Goal: Download file/media

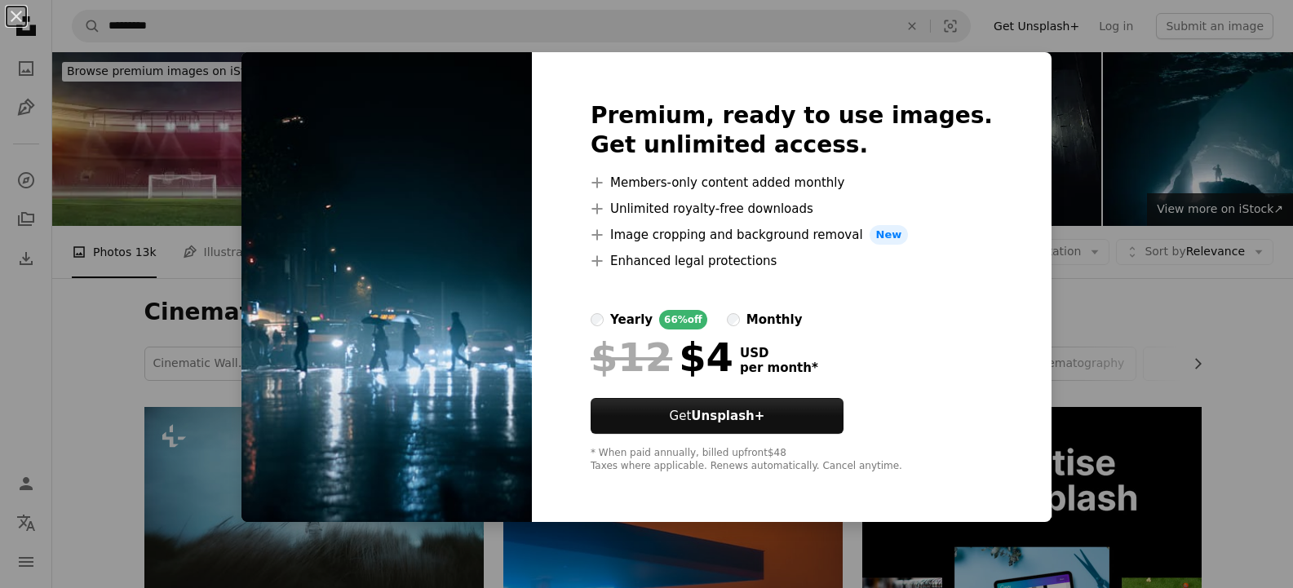
scroll to position [621, 0]
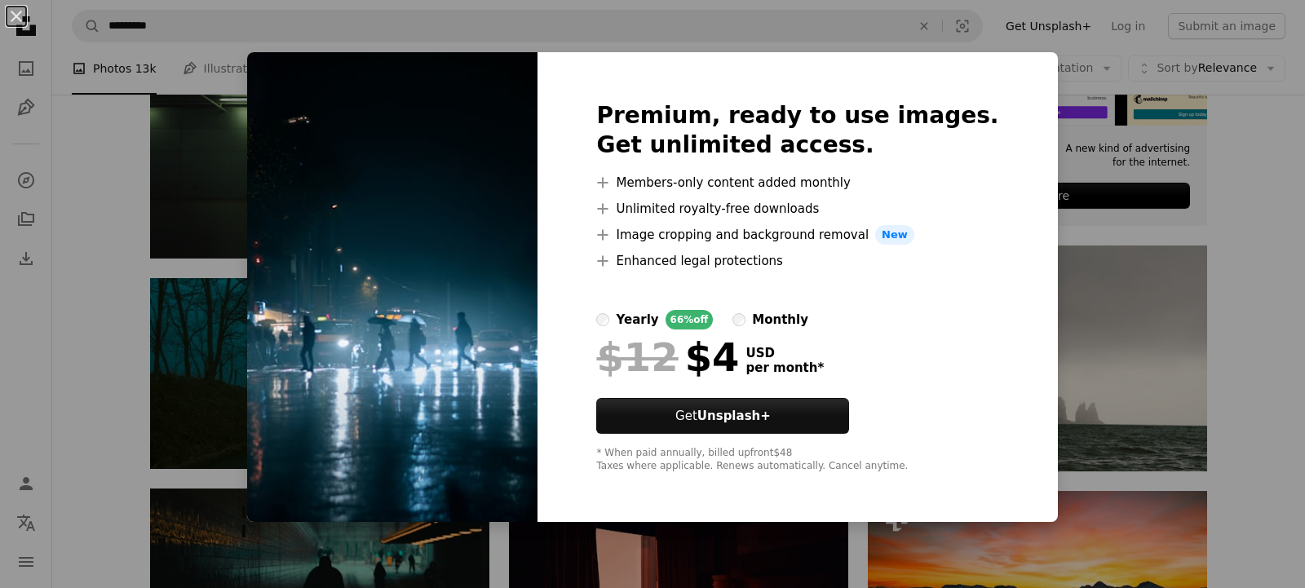
click at [1064, 302] on div "An X shape Premium, ready to use images. Get unlimited access. A plus sign Memb…" at bounding box center [652, 294] width 1305 height 588
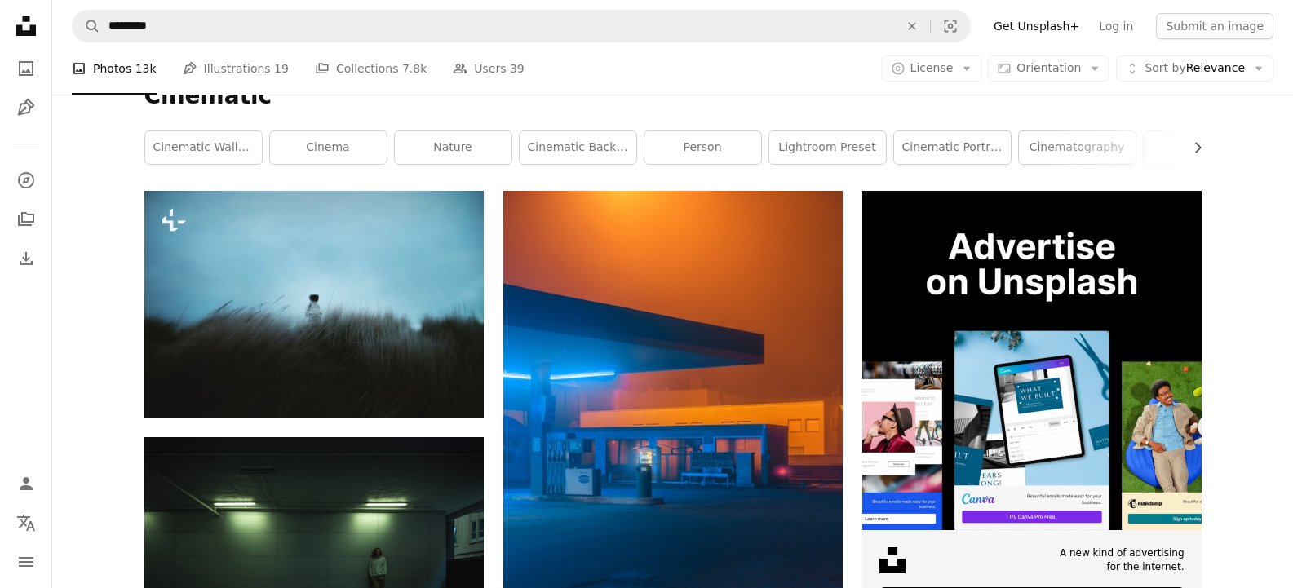
scroll to position [183, 0]
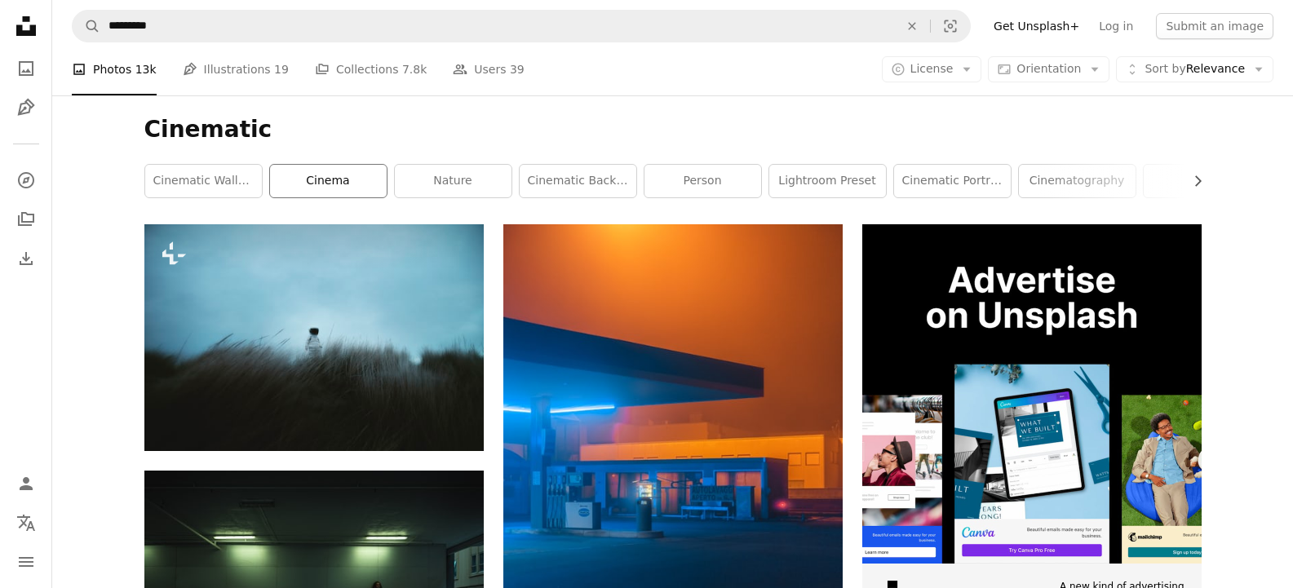
click at [324, 188] on link "cinema" at bounding box center [328, 181] width 117 height 33
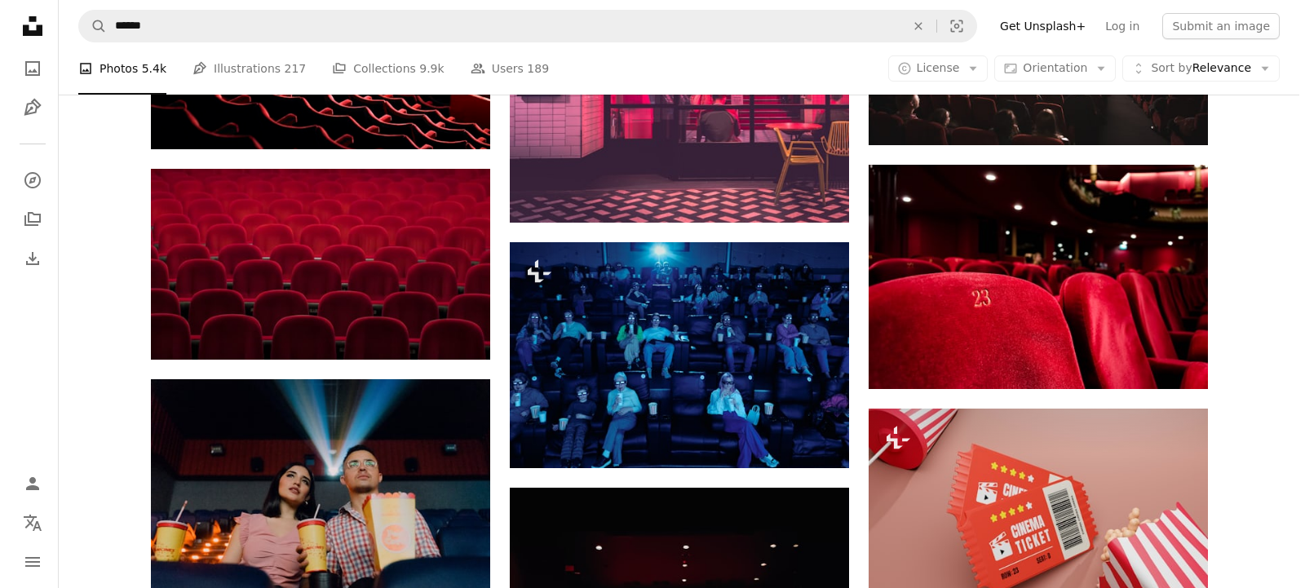
scroll to position [635, 0]
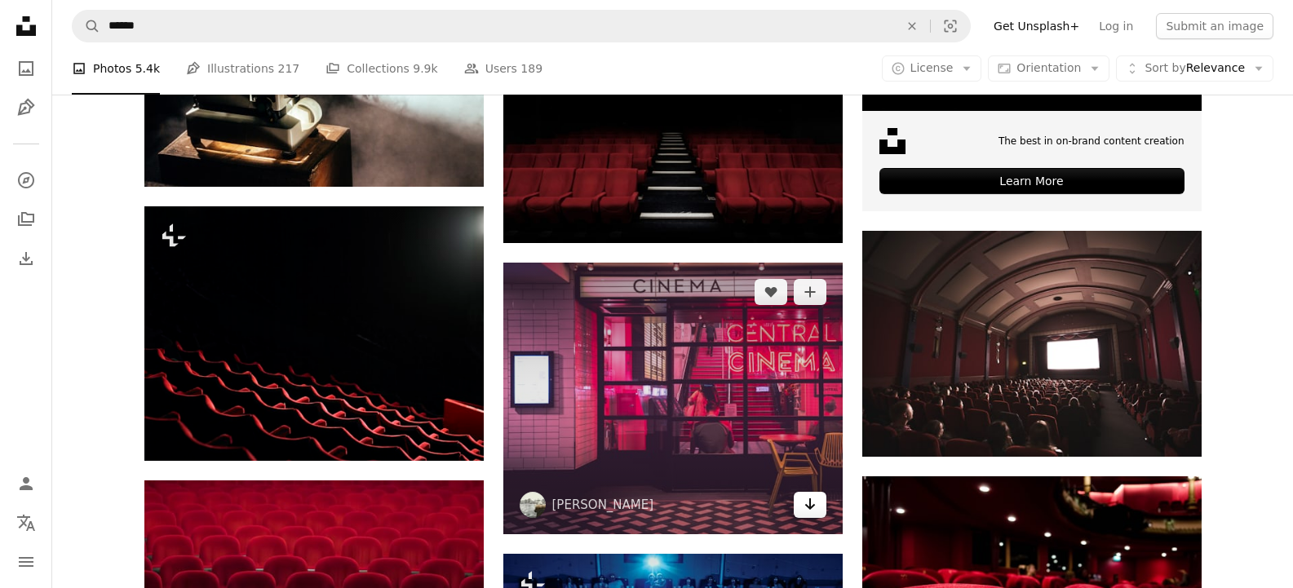
click at [807, 503] on icon "Arrow pointing down" at bounding box center [809, 504] width 13 height 20
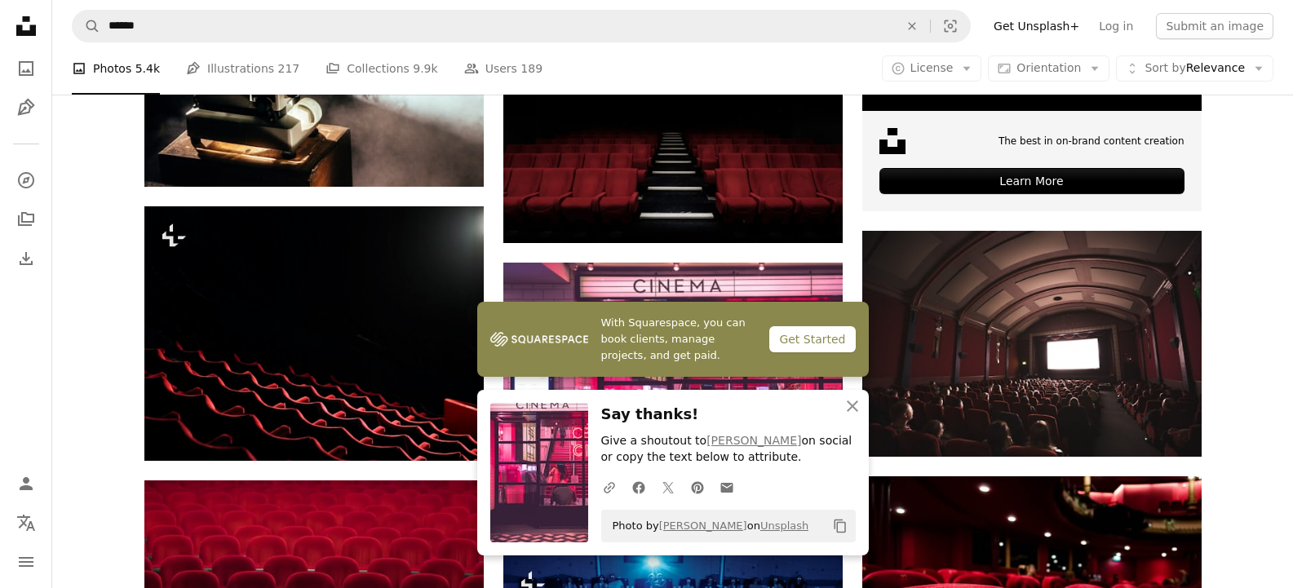
click at [809, 333] on div "Get Started" at bounding box center [812, 339] width 86 height 26
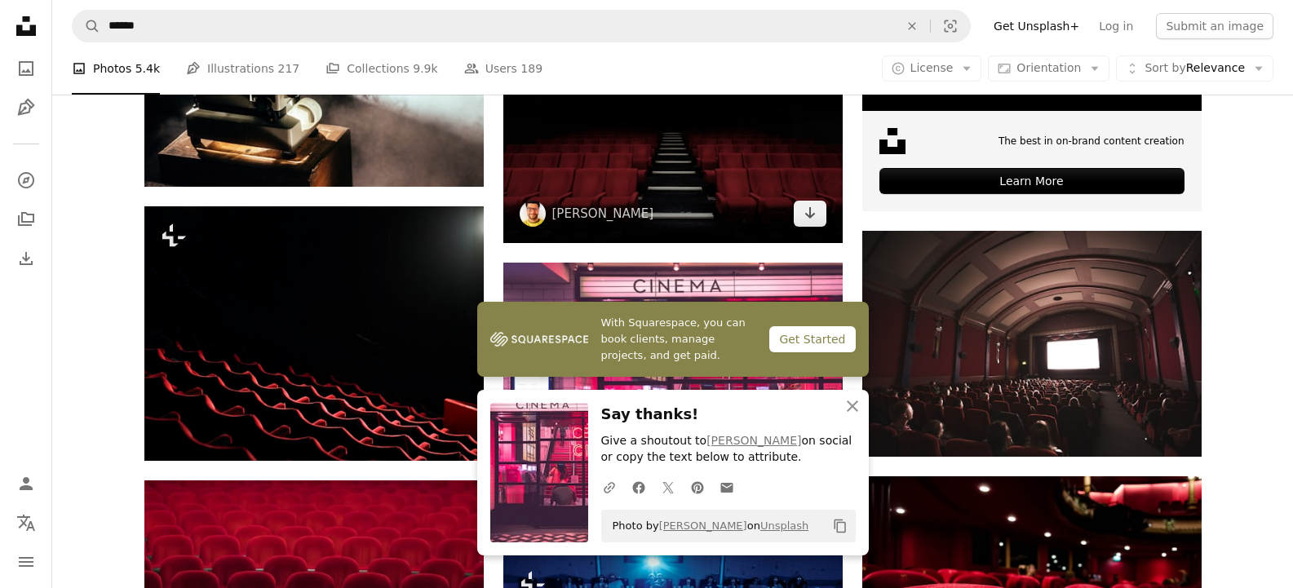
click at [788, 214] on img at bounding box center [672, 130] width 339 height 226
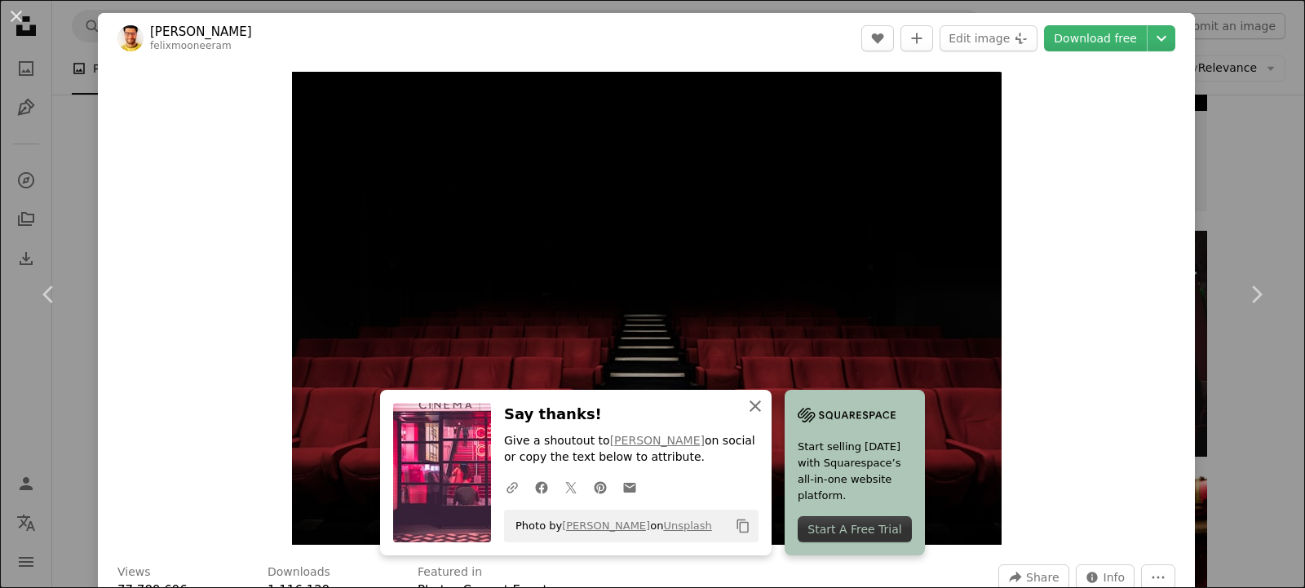
click at [750, 407] on icon "button" at bounding box center [755, 406] width 11 height 11
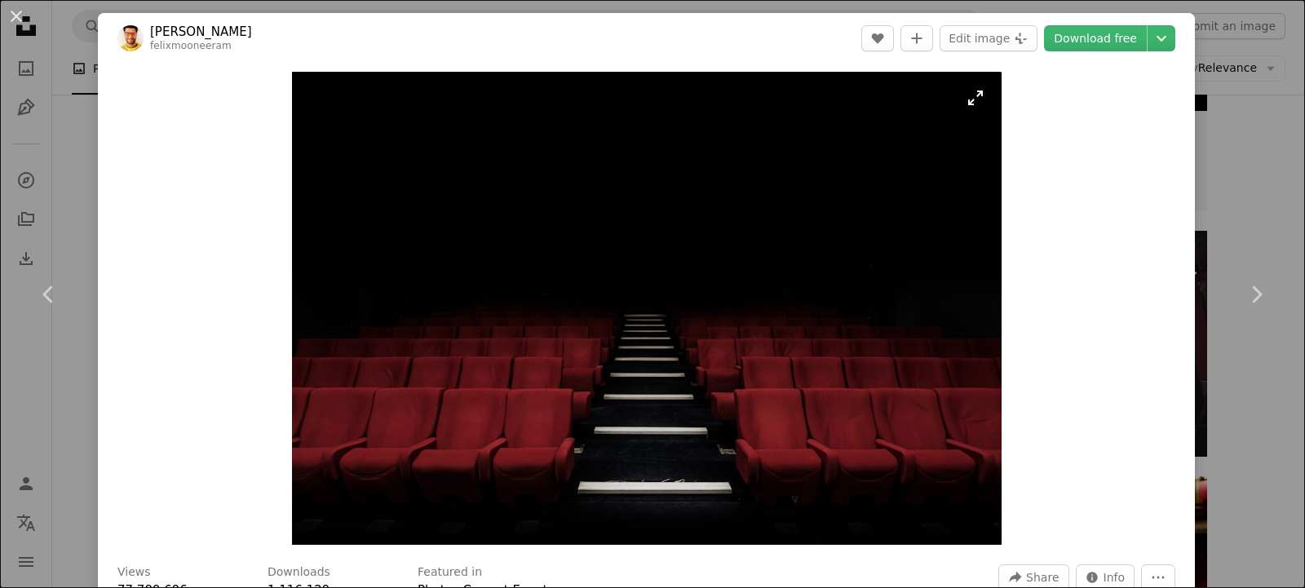
click at [929, 433] on img "Zoom in on this image" at bounding box center [647, 308] width 710 height 473
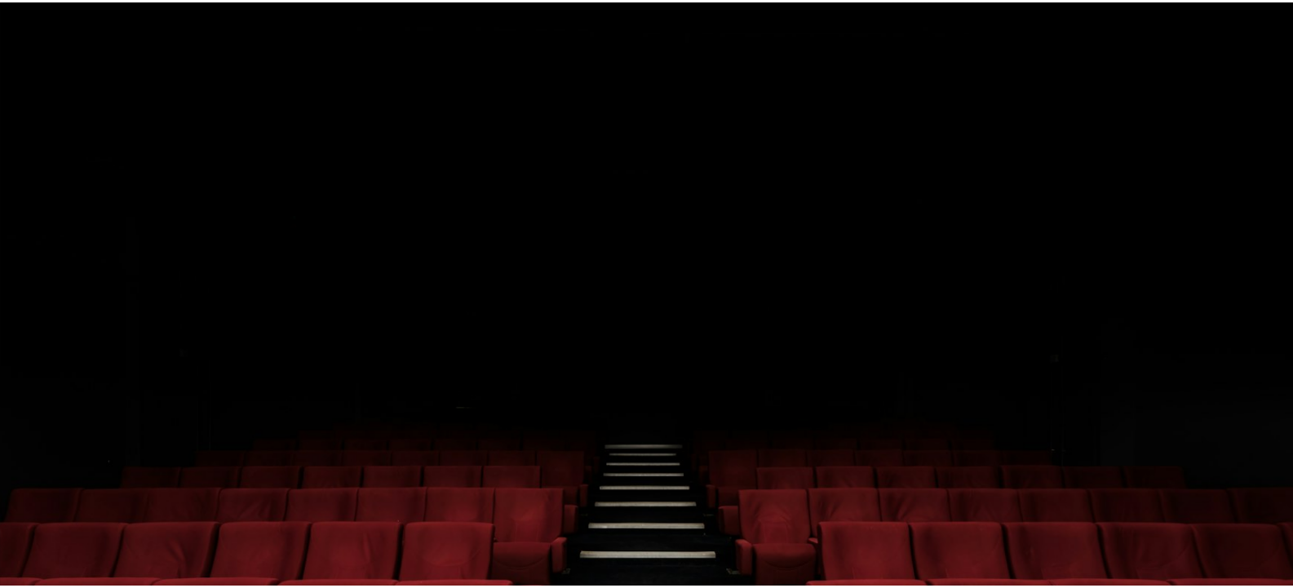
scroll to position [134, 0]
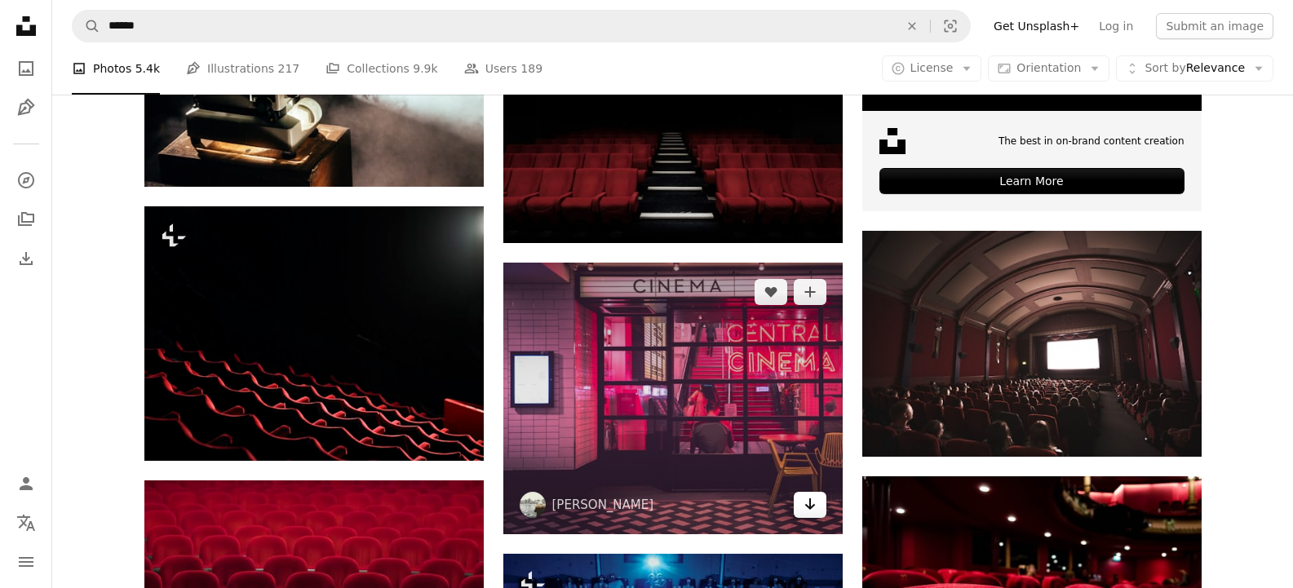
click at [807, 507] on icon "Download" at bounding box center [809, 503] width 11 height 11
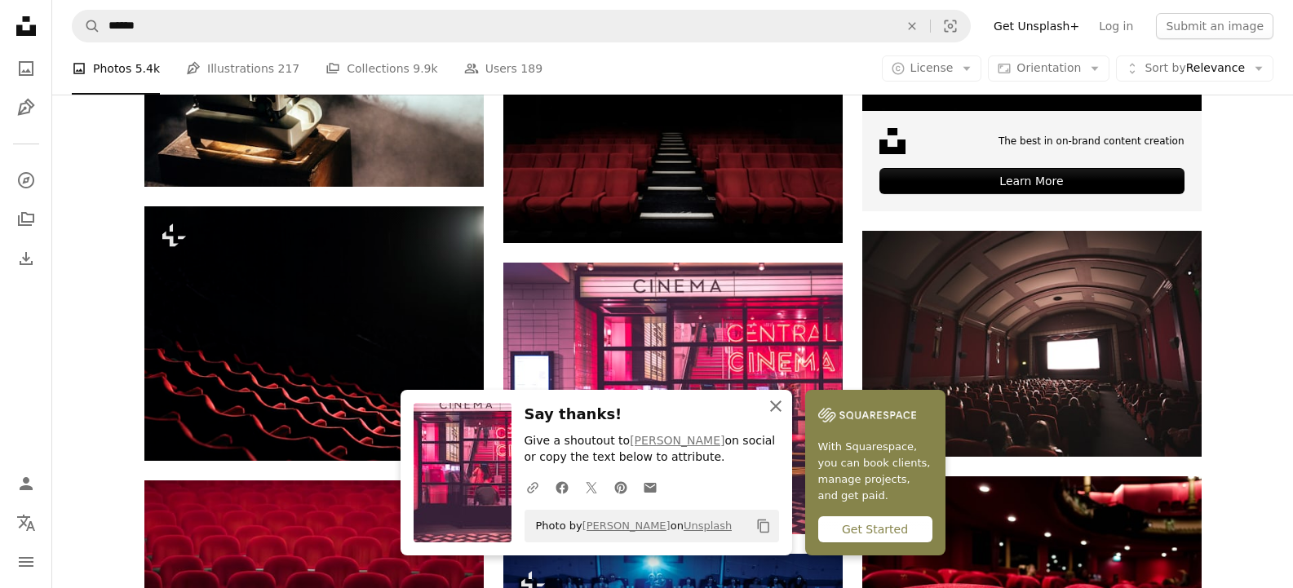
click at [775, 405] on icon "button" at bounding box center [775, 406] width 11 height 11
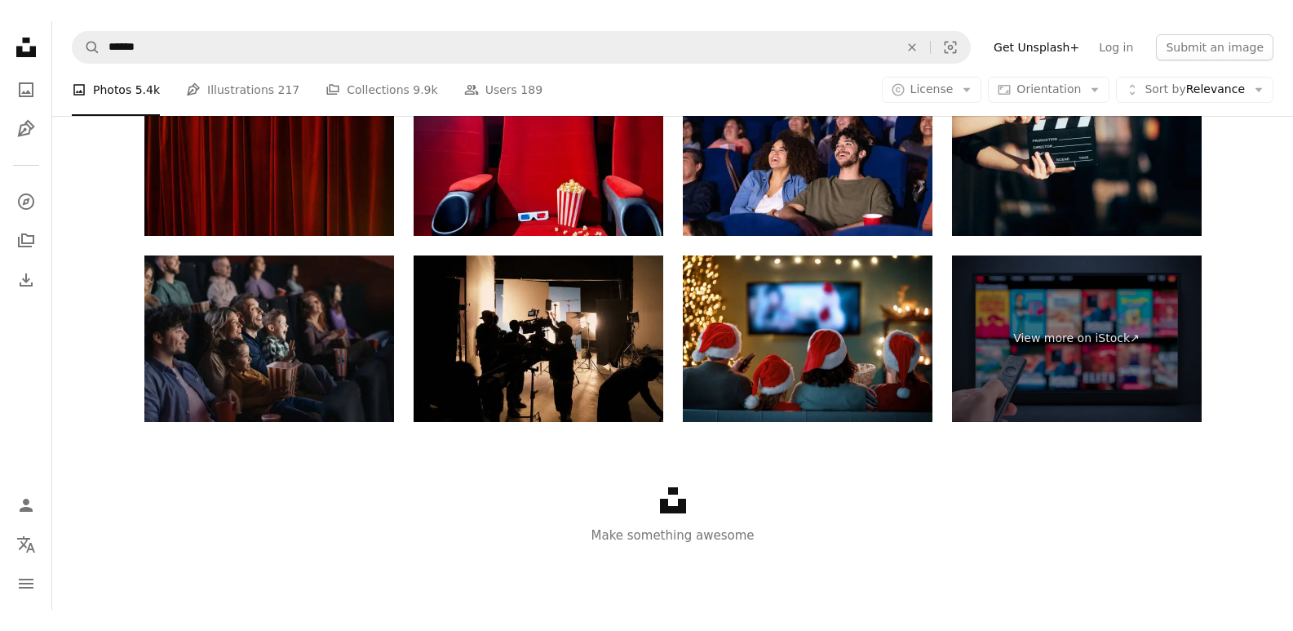
scroll to position [2876, 0]
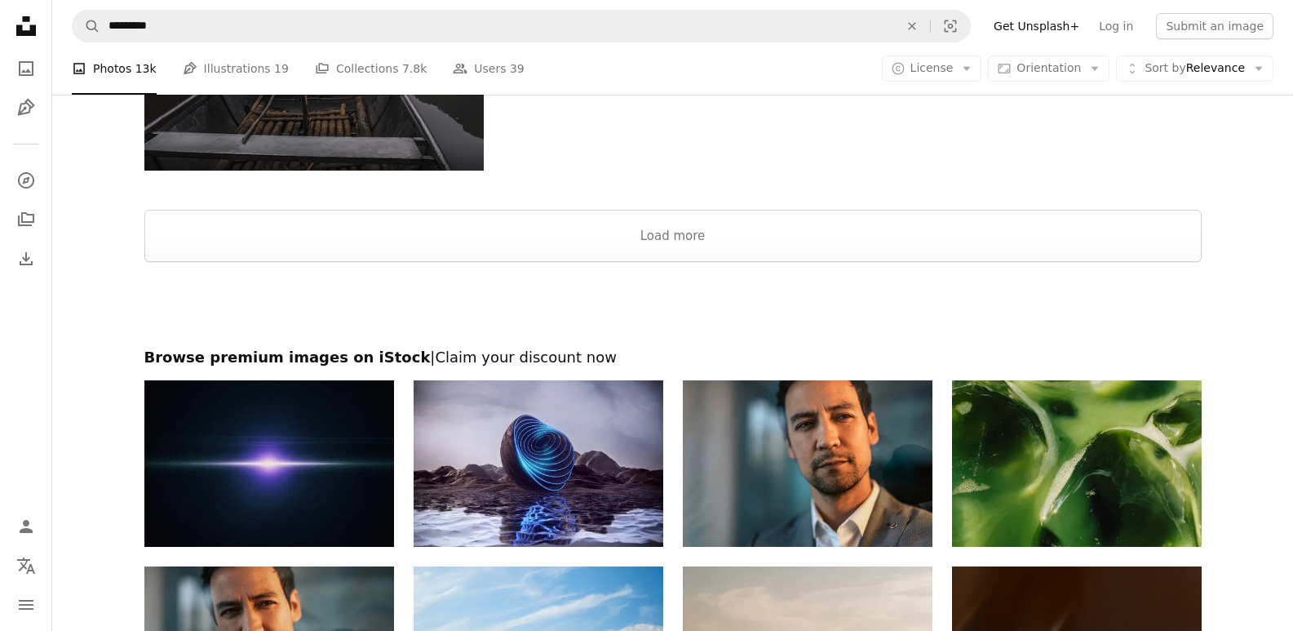
scroll to position [183, 0]
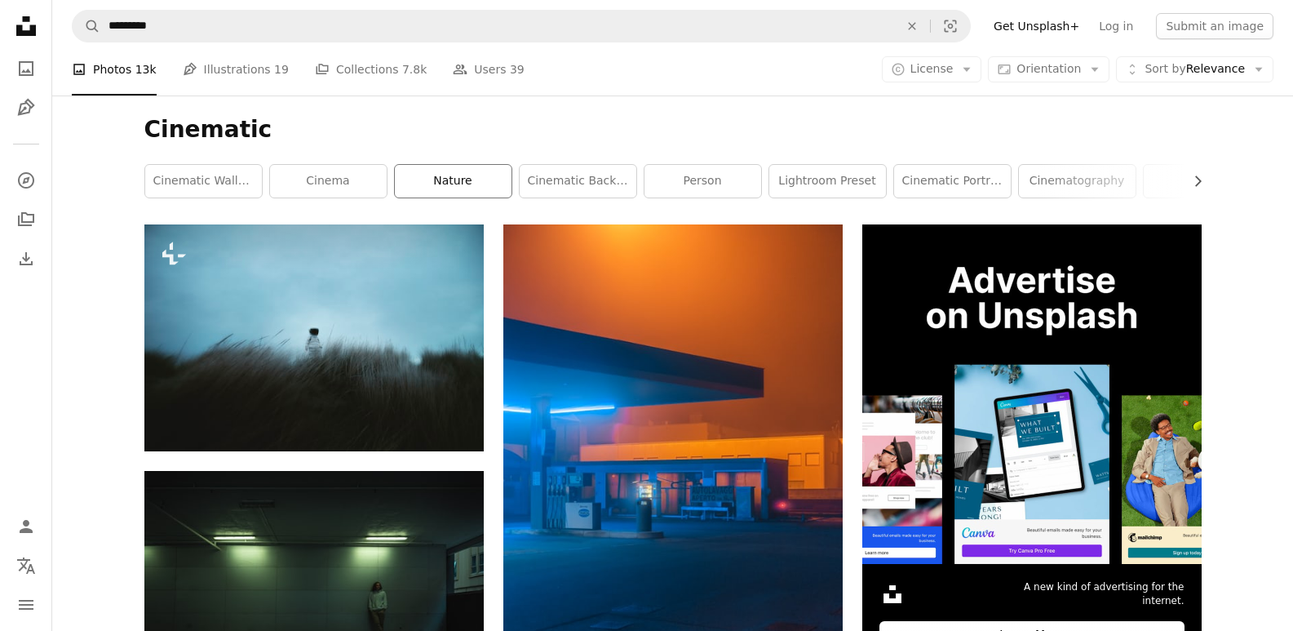
click at [502, 179] on link "nature" at bounding box center [453, 181] width 117 height 33
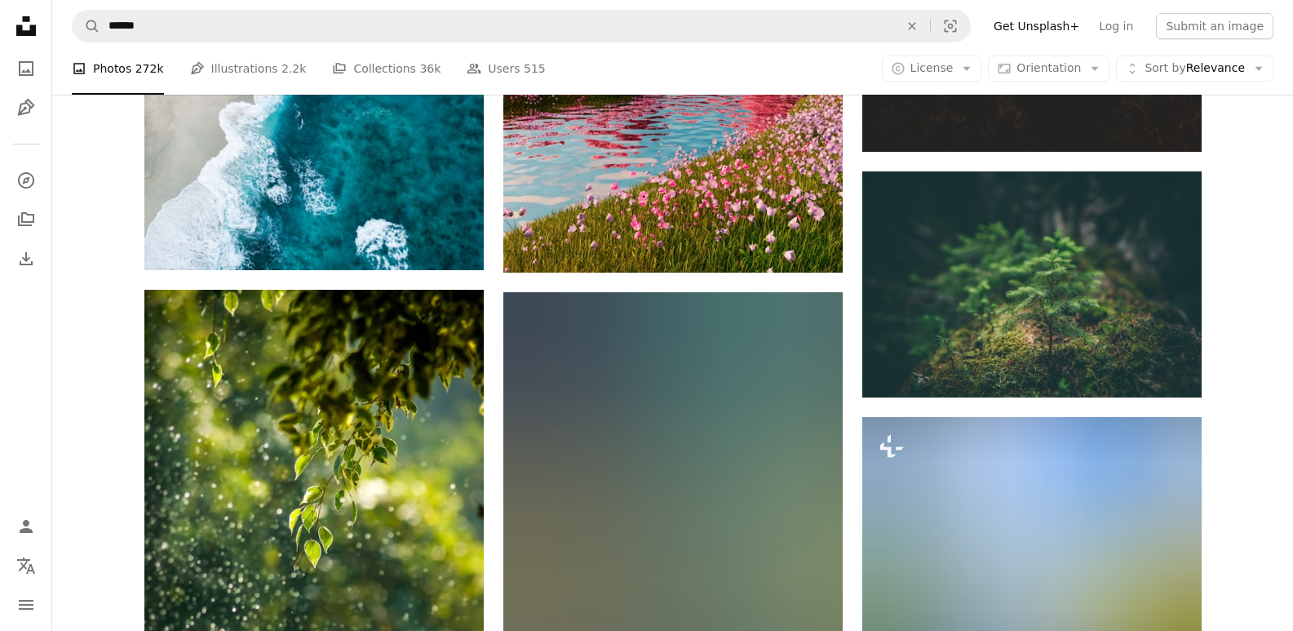
scroll to position [2388, 0]
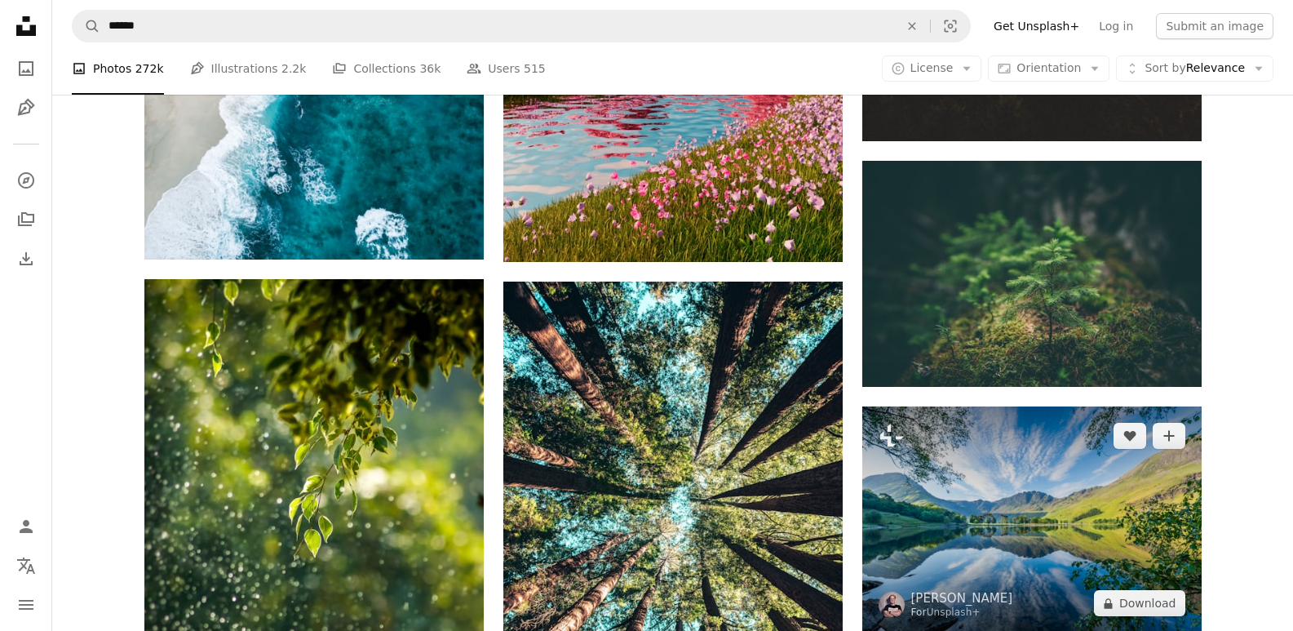
click at [1090, 477] on img at bounding box center [1031, 519] width 339 height 226
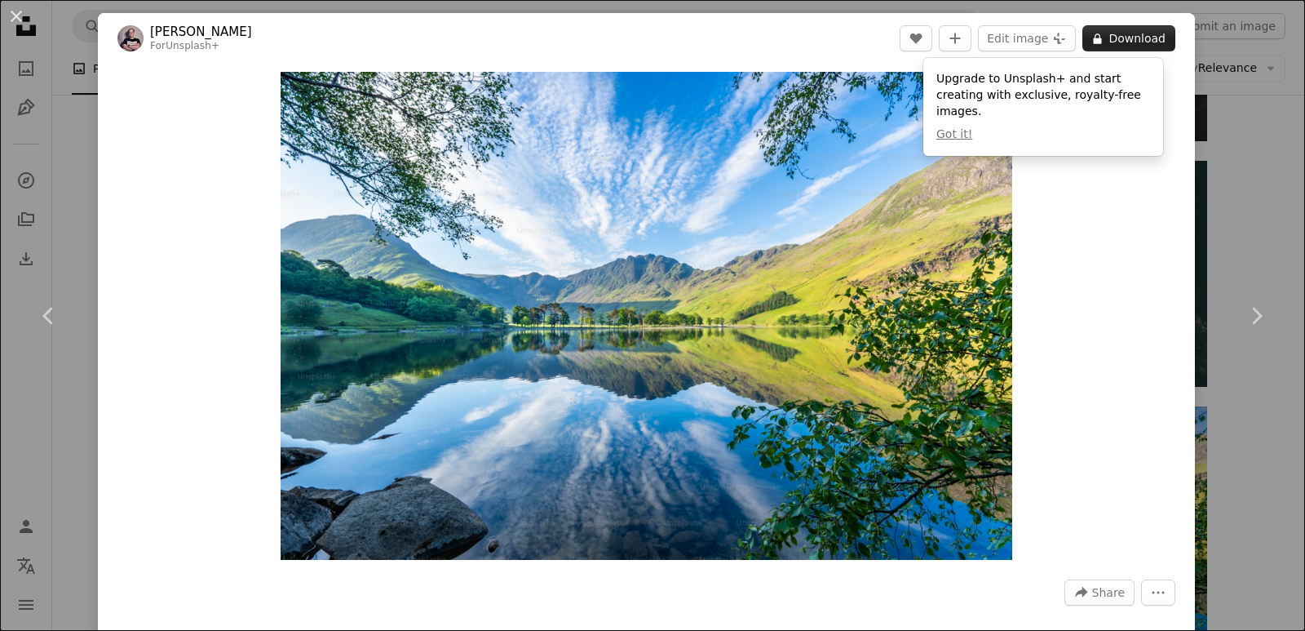
click at [1111, 44] on button "A lock Download" at bounding box center [1128, 38] width 93 height 26
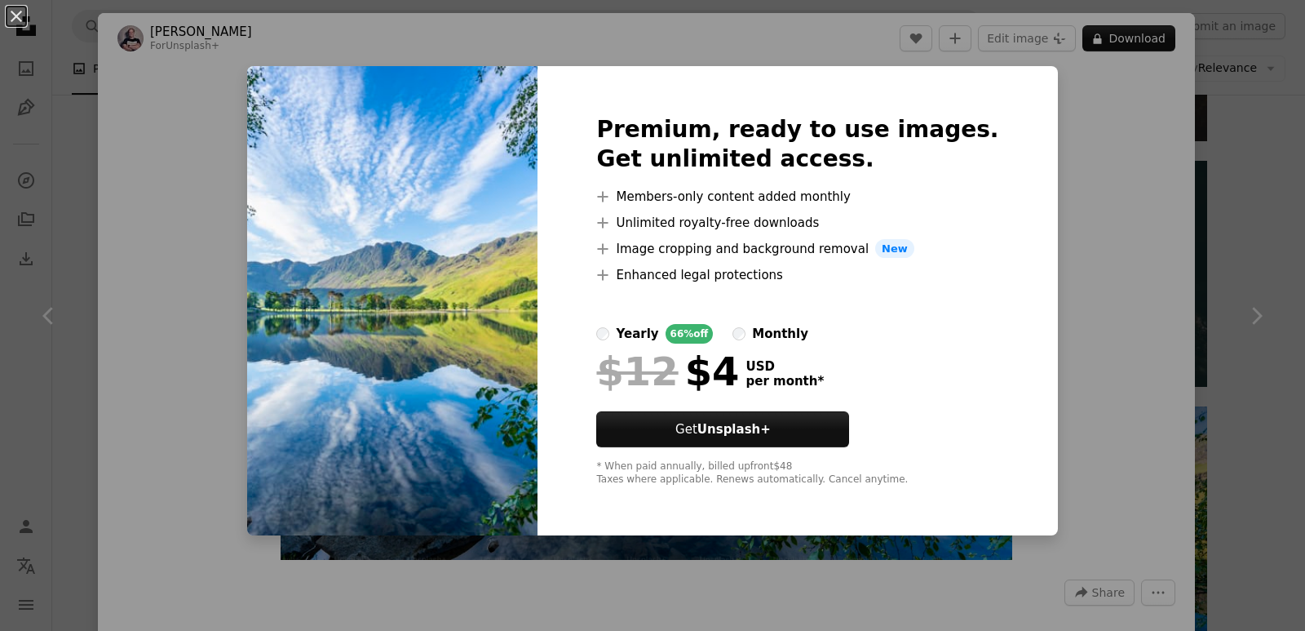
click at [1247, 133] on div "An X shape Premium, ready to use images. Get unlimited access. A plus sign Memb…" at bounding box center [652, 315] width 1305 height 631
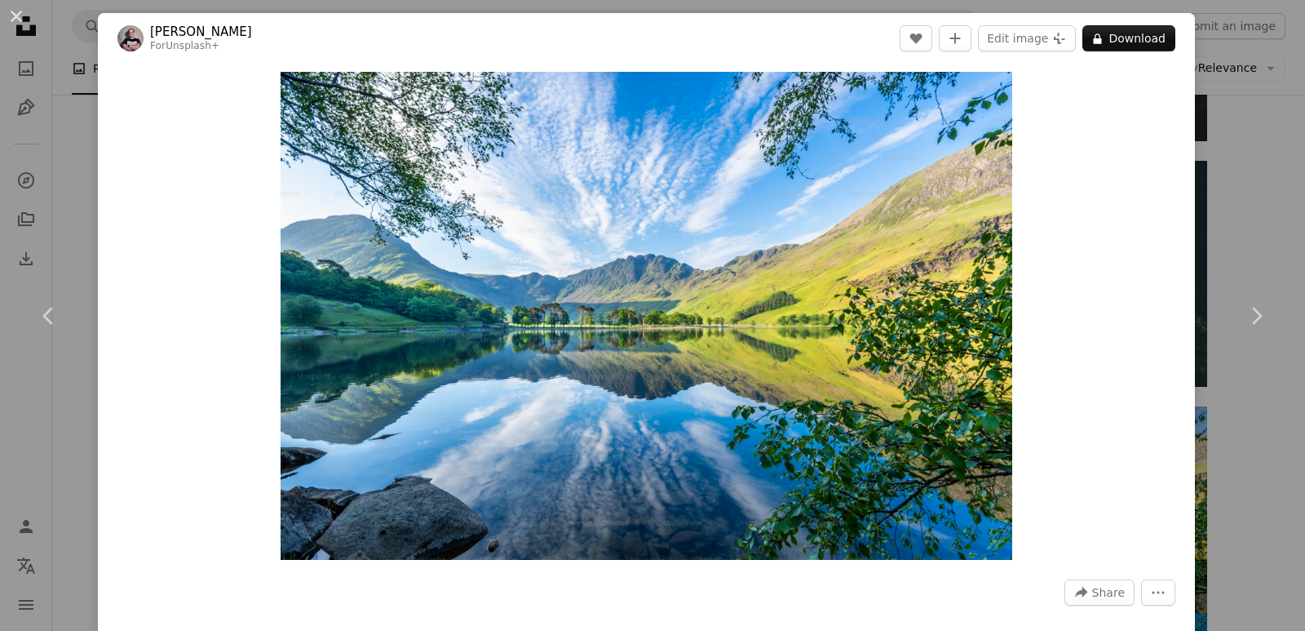
click at [1247, 133] on div "An X shape Chevron left Chevron right [PERSON_NAME] For Unsplash+ A heart A plu…" at bounding box center [652, 315] width 1305 height 631
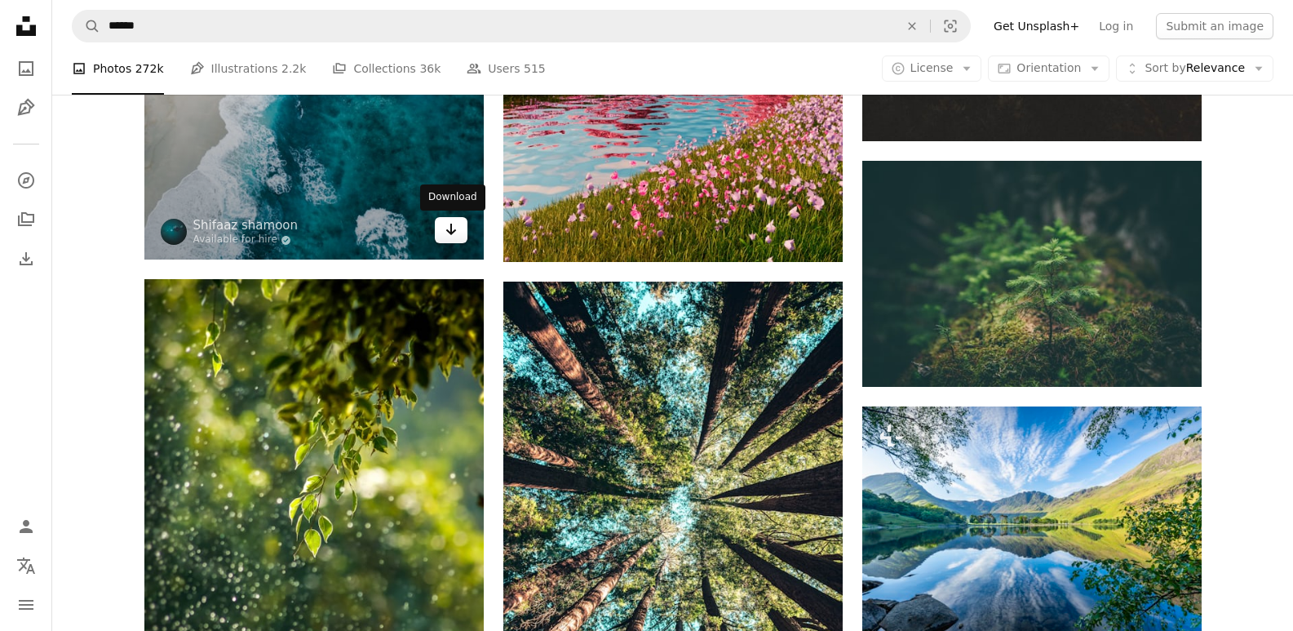
click at [443, 236] on link "Arrow pointing down" at bounding box center [451, 230] width 33 height 26
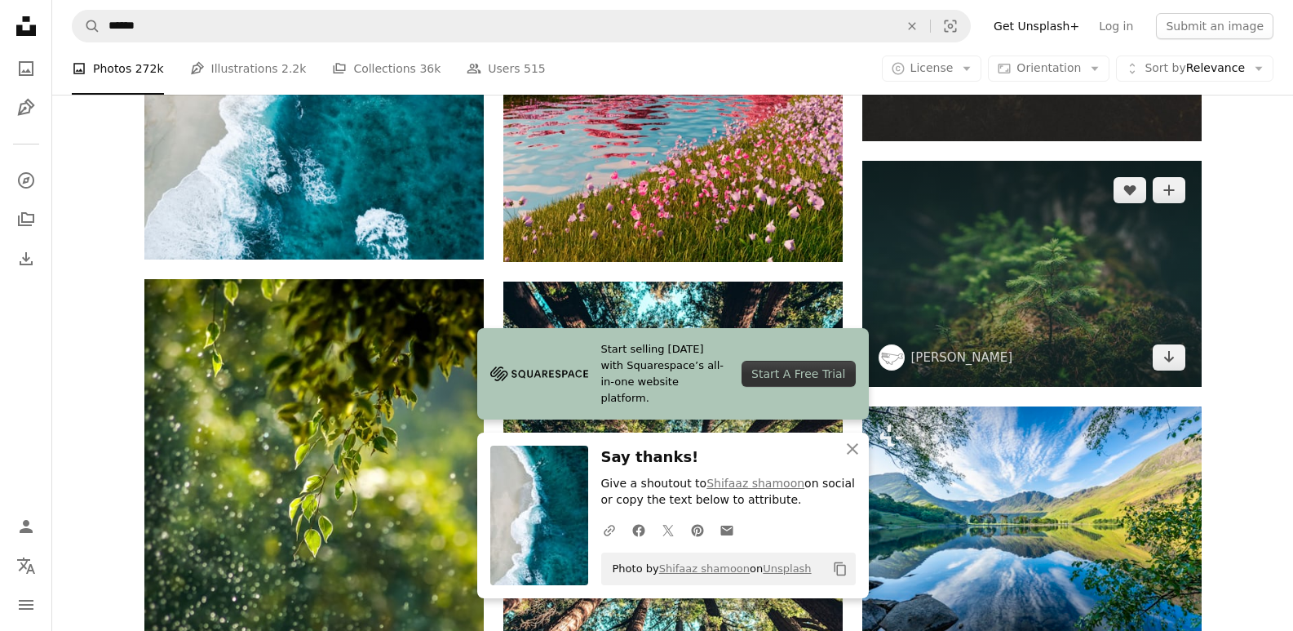
click at [929, 283] on img at bounding box center [1031, 274] width 339 height 226
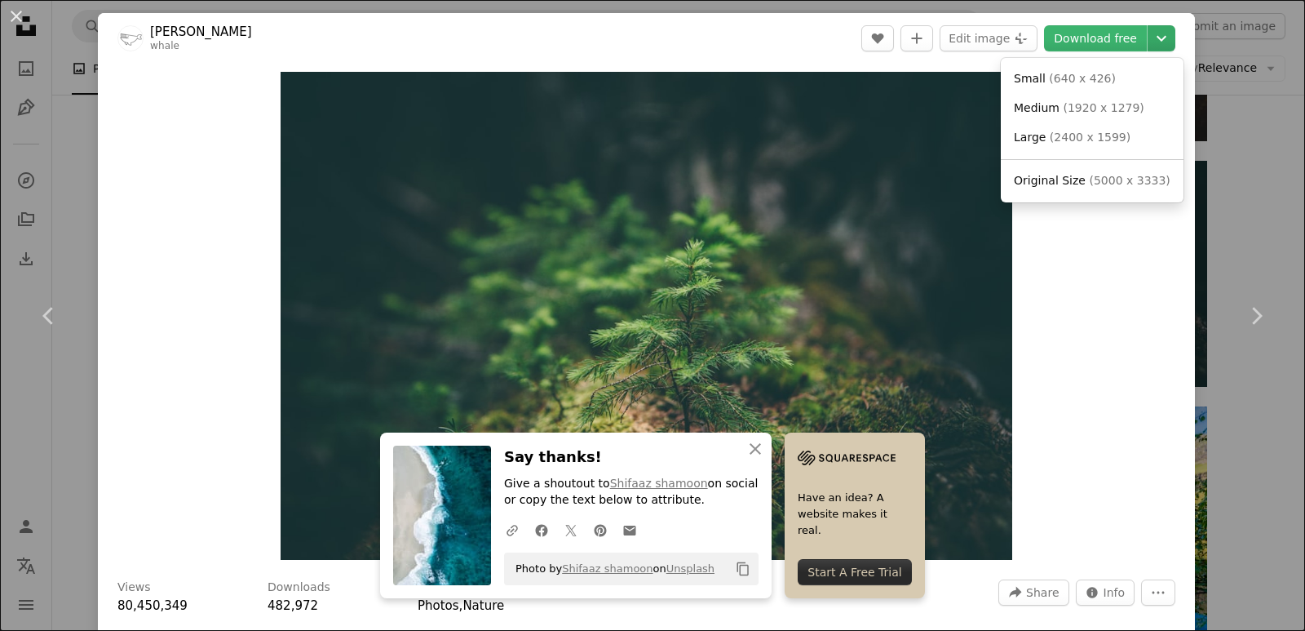
click at [1148, 47] on icon "Chevron down" at bounding box center [1161, 39] width 26 height 20
click at [1087, 137] on span "( 2400 x 1599 )" at bounding box center [1090, 137] width 81 height 13
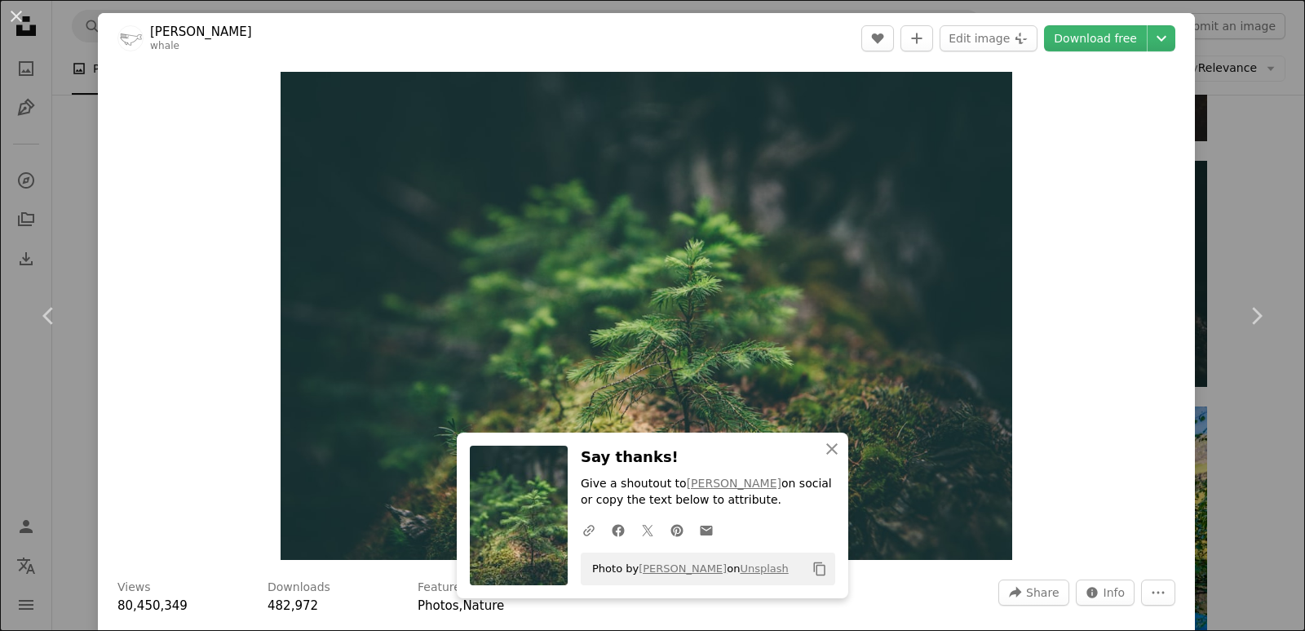
click at [1225, 194] on div "An X shape Chevron left Chevron right [PERSON_NAME] whale A heart A plus sign E…" at bounding box center [652, 315] width 1305 height 631
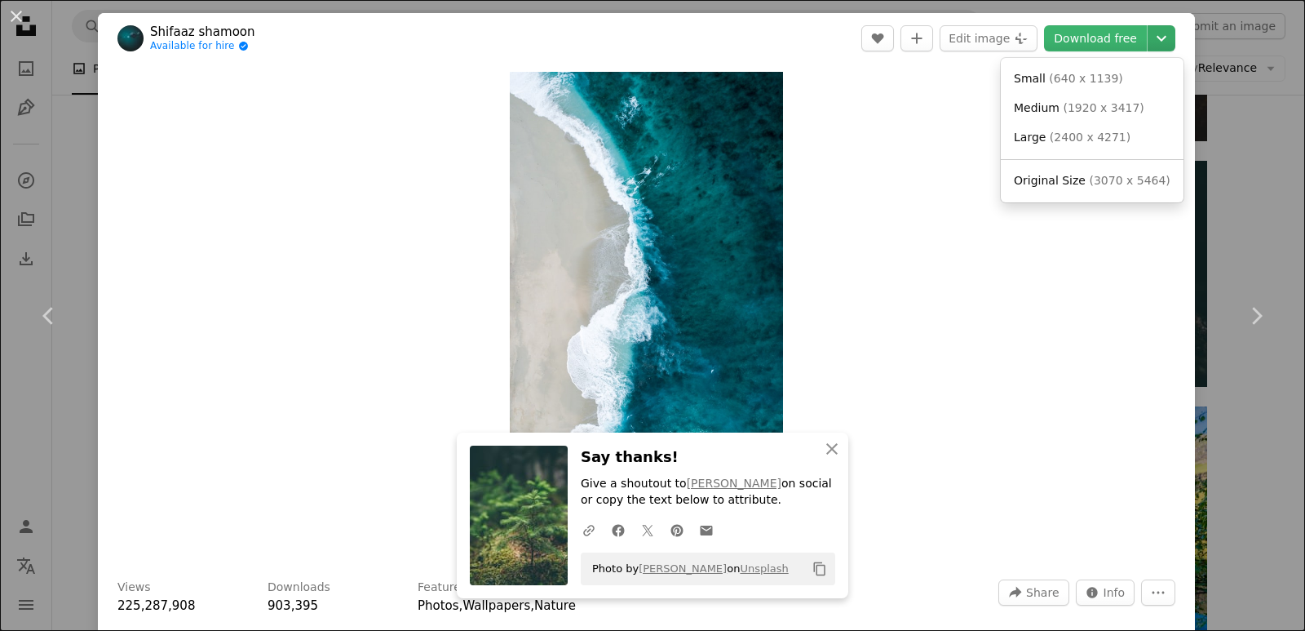
click at [1148, 44] on icon "Chevron down" at bounding box center [1161, 39] width 26 height 20
click at [1095, 177] on span "( 3070 x 5464 )" at bounding box center [1129, 180] width 81 height 13
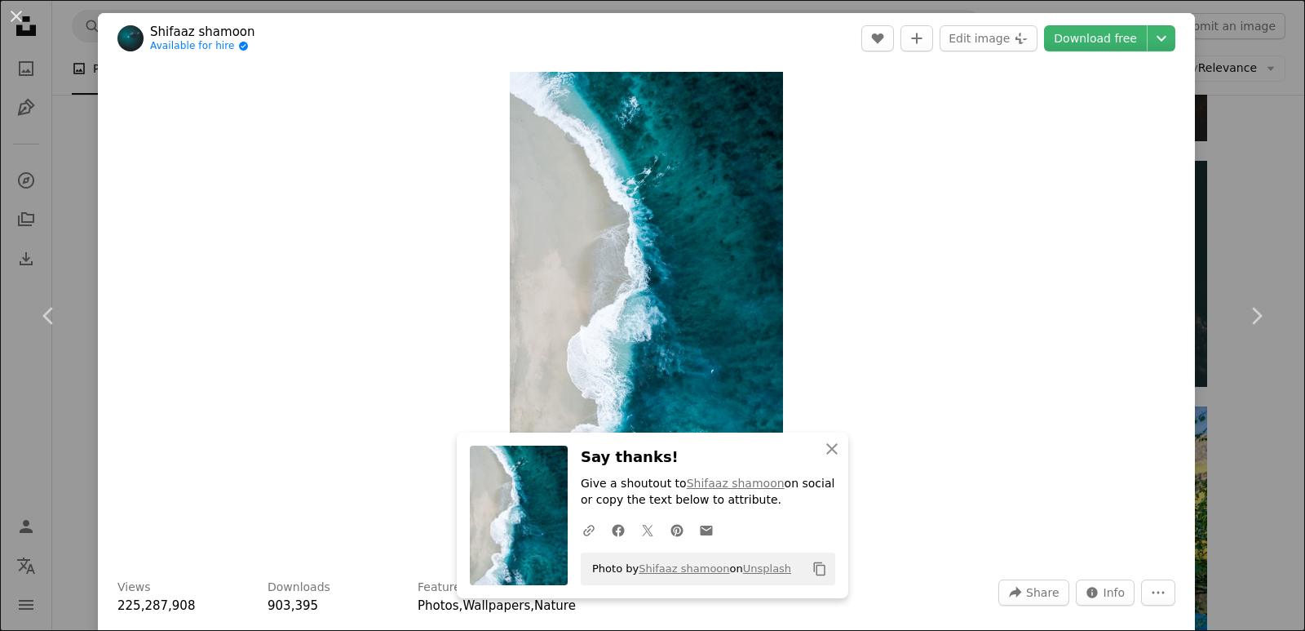
click at [1241, 165] on div "An X shape Chevron left Chevron right Shifaaz [PERSON_NAME] Available for hire …" at bounding box center [652, 315] width 1305 height 631
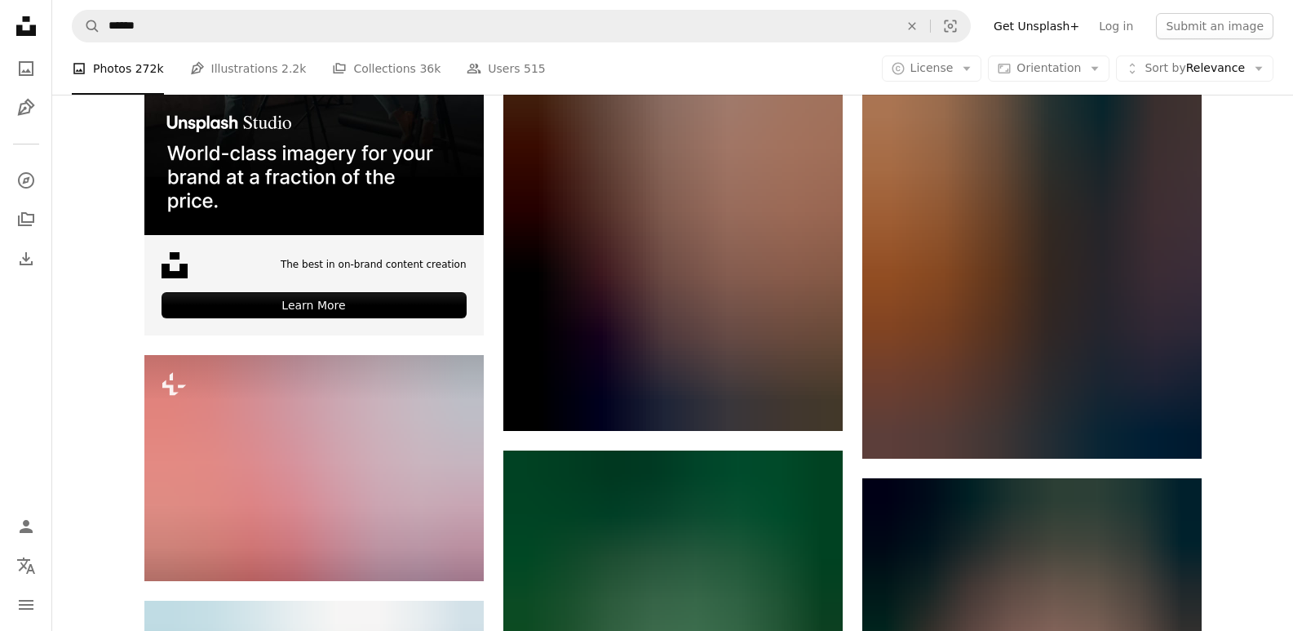
scroll to position [3532, 0]
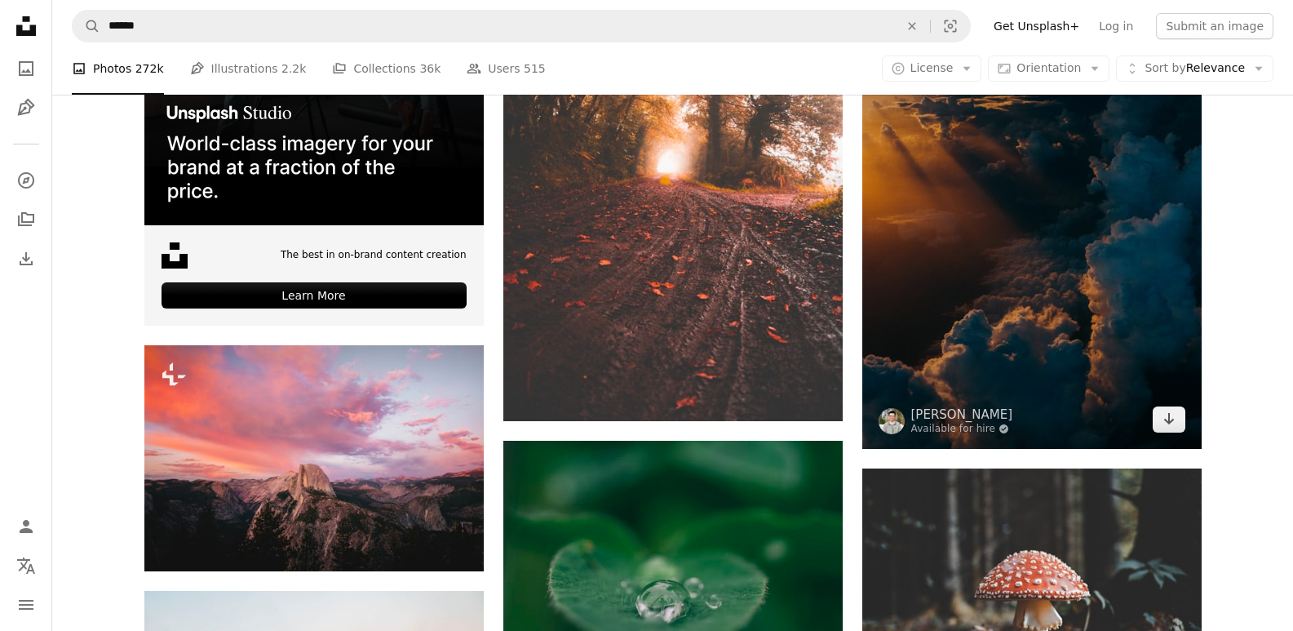
click at [1117, 258] on img at bounding box center [1031, 236] width 339 height 424
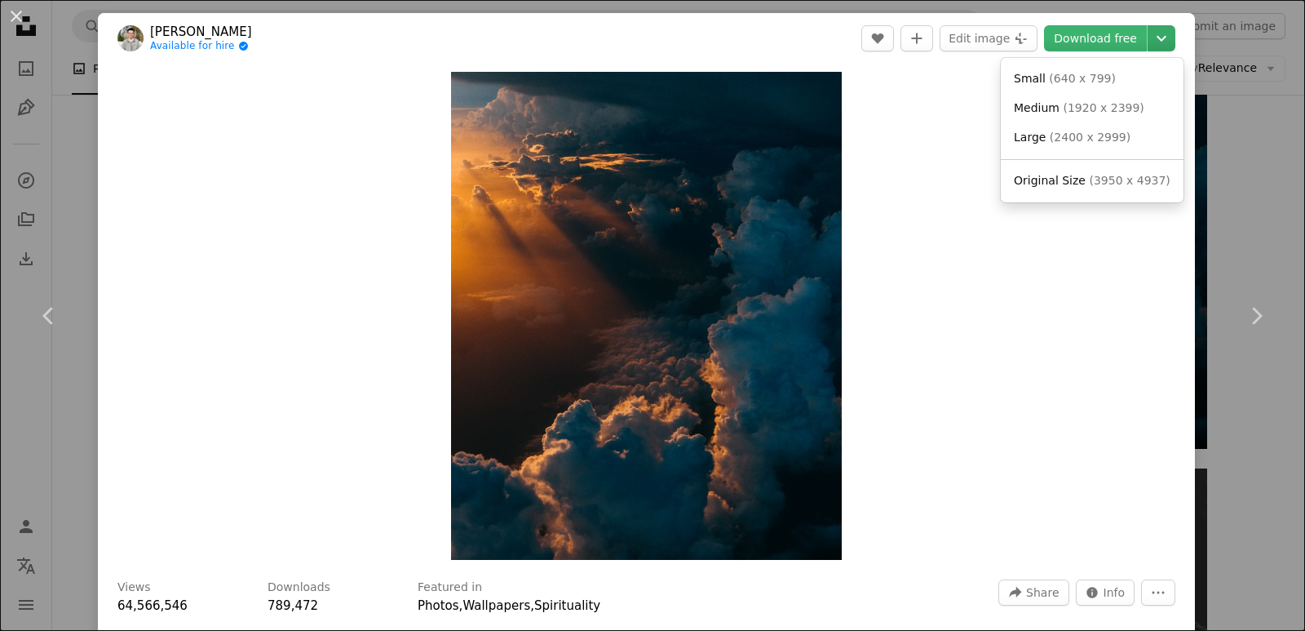
click at [1148, 46] on icon "Chevron down" at bounding box center [1161, 39] width 26 height 20
click at [1104, 175] on span "( 3950 x 4937 )" at bounding box center [1129, 180] width 81 height 13
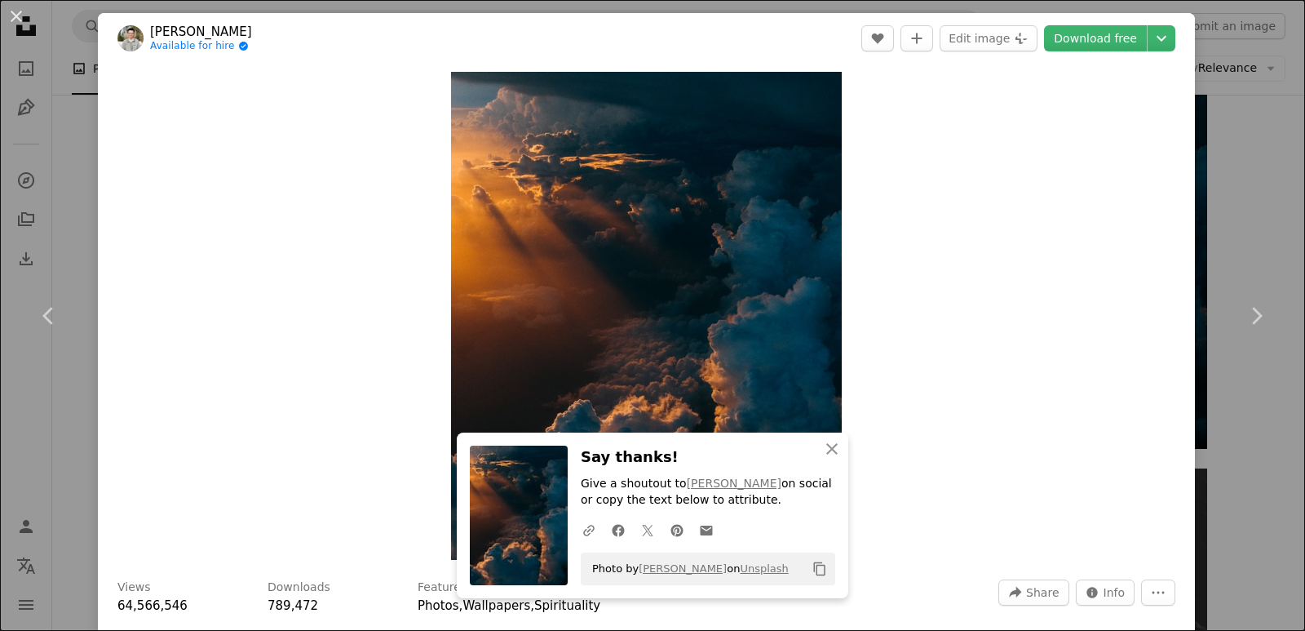
click at [1256, 192] on div "An X shape Chevron left Chevron right [PERSON_NAME] Available for hire A checkm…" at bounding box center [652, 315] width 1305 height 631
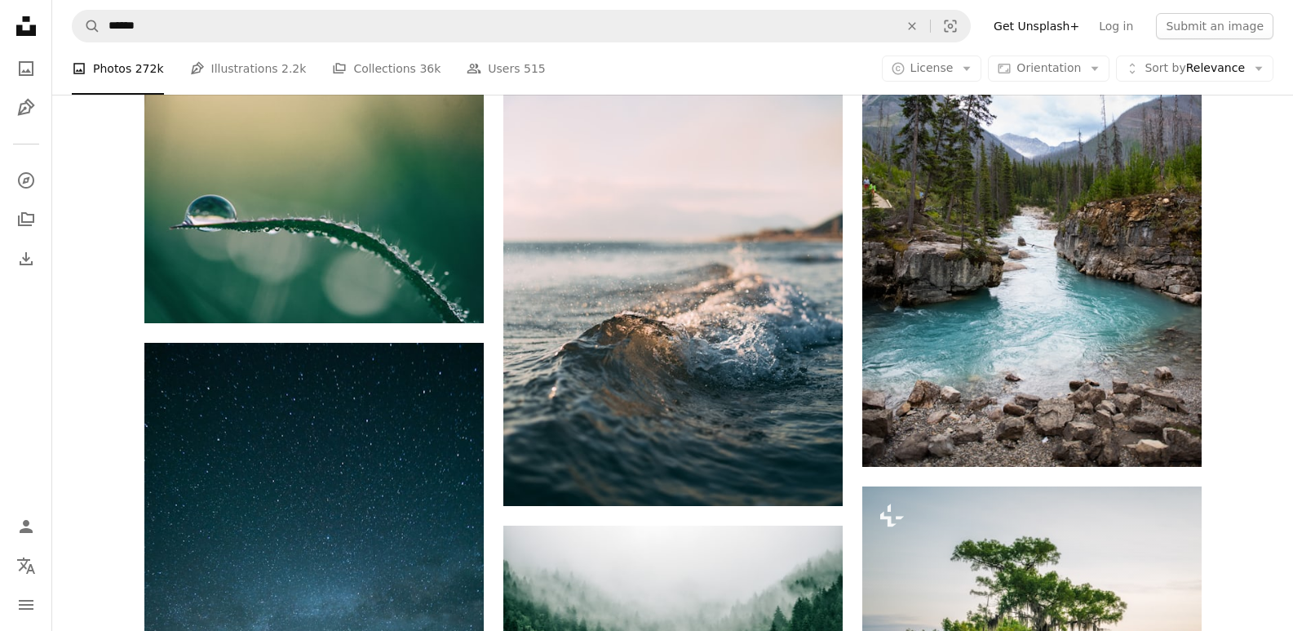
scroll to position [4899, 0]
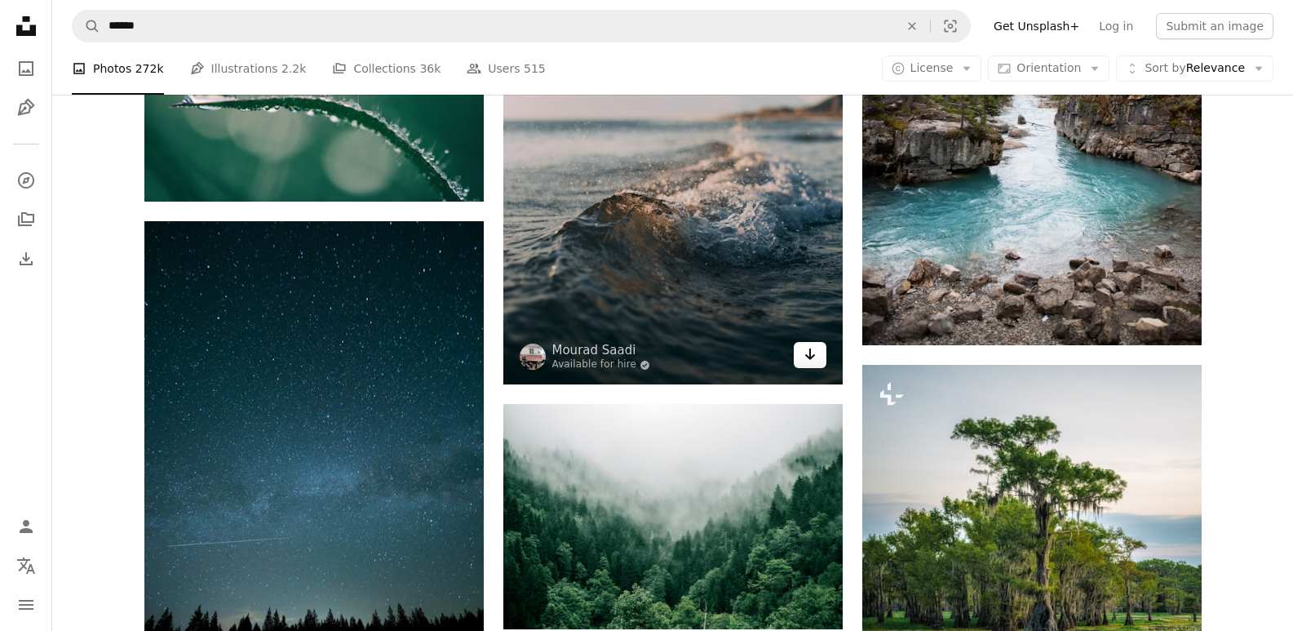
click at [805, 350] on icon "Arrow pointing down" at bounding box center [809, 354] width 13 height 20
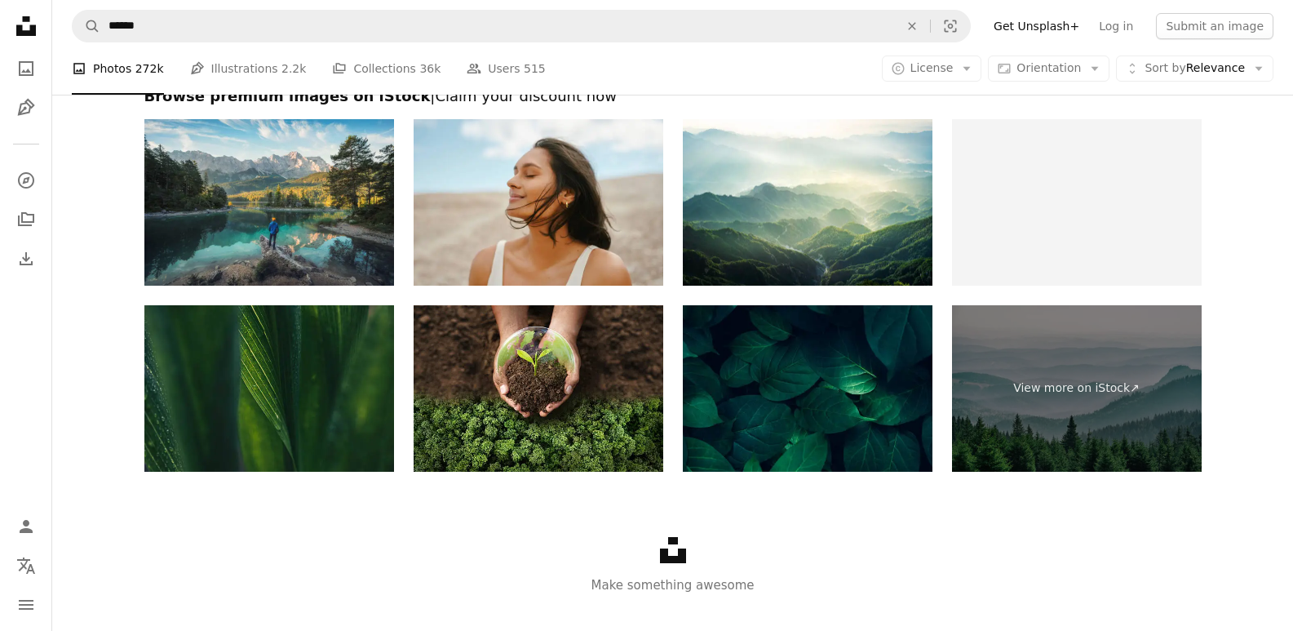
scroll to position [3457, 0]
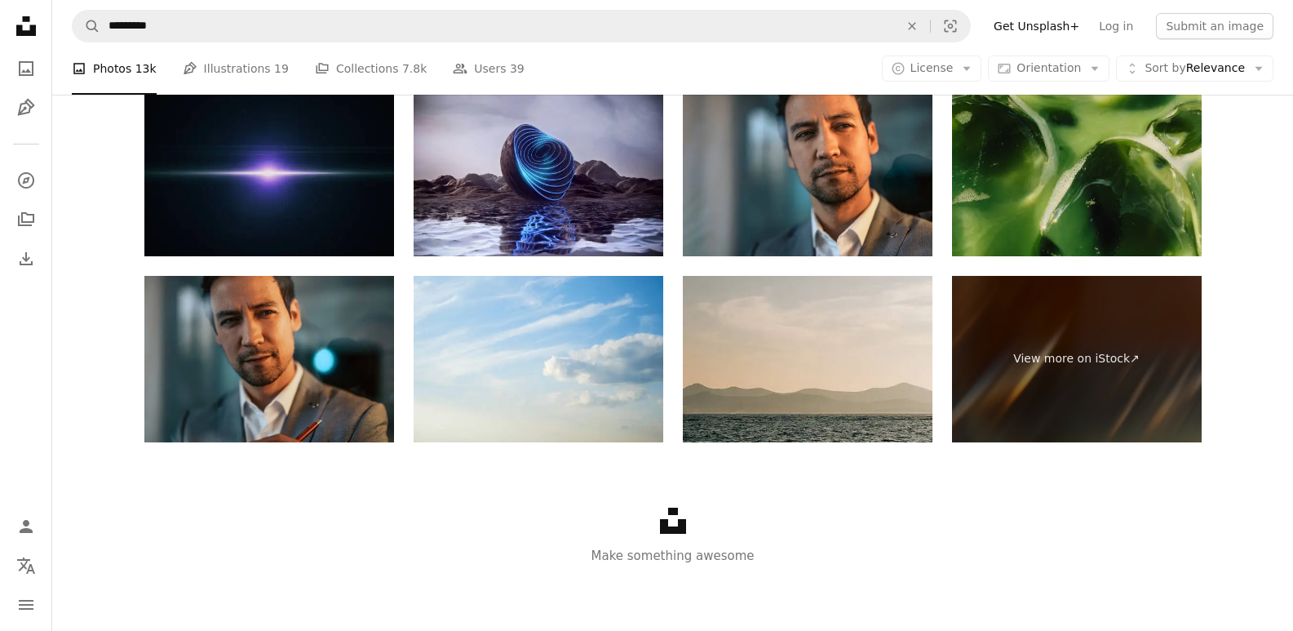
scroll to position [183, 0]
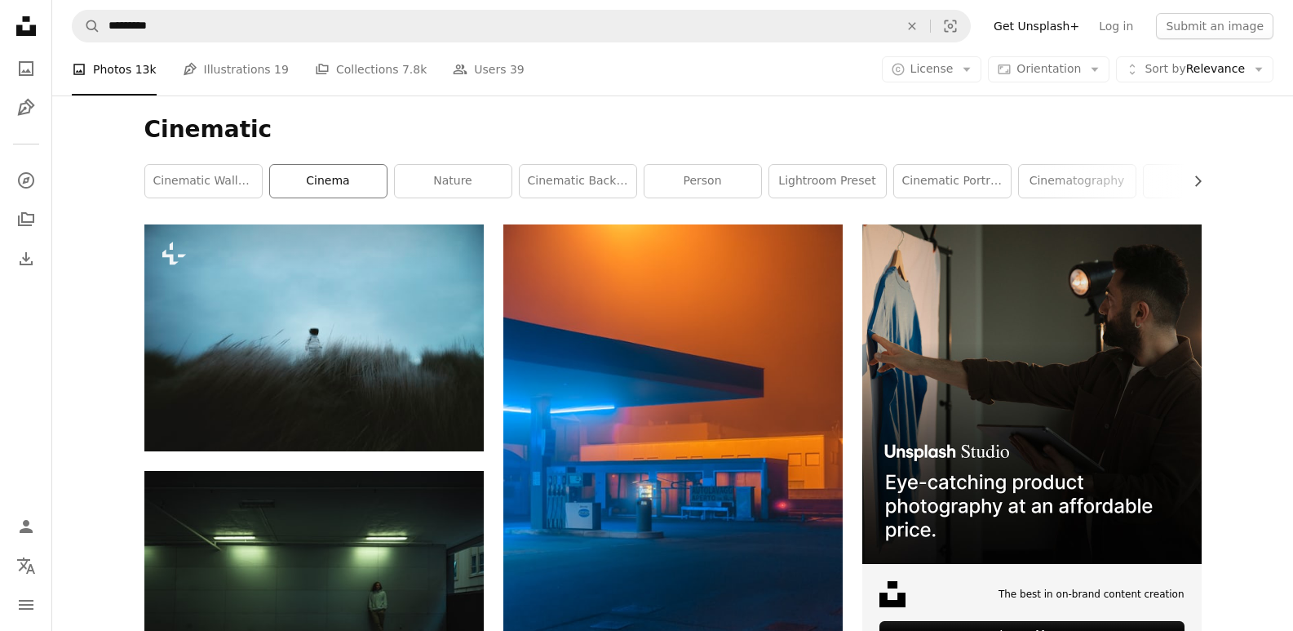
click at [339, 170] on link "cinema" at bounding box center [328, 181] width 117 height 33
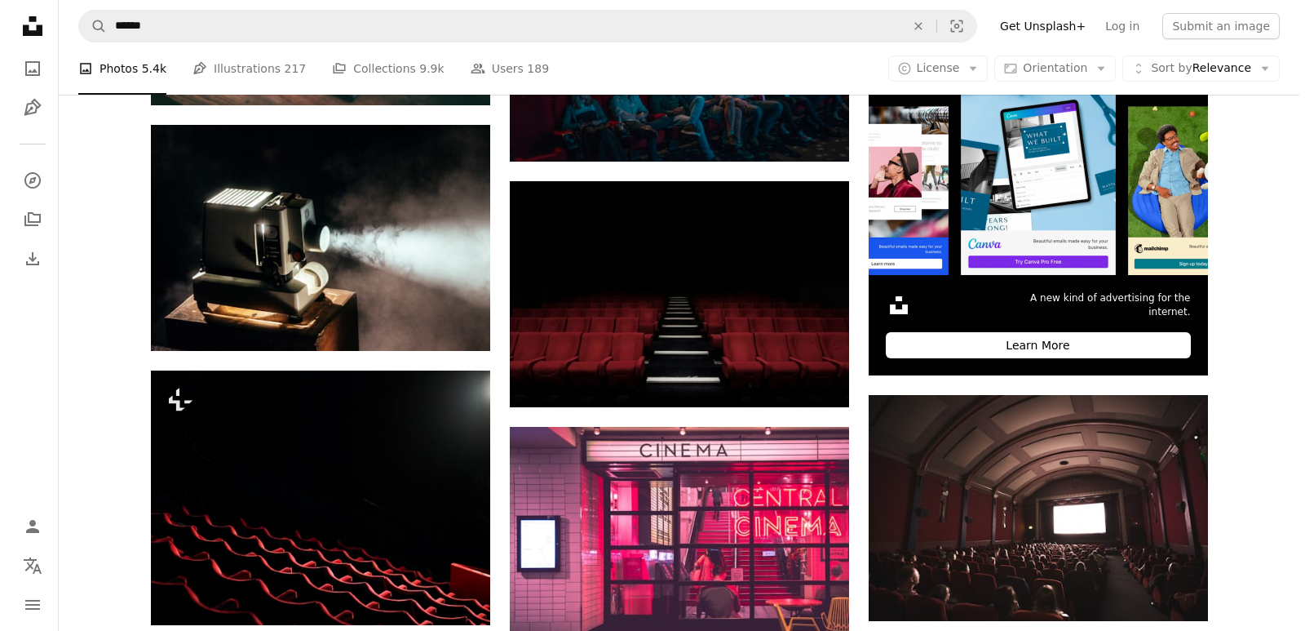
scroll to position [552, 0]
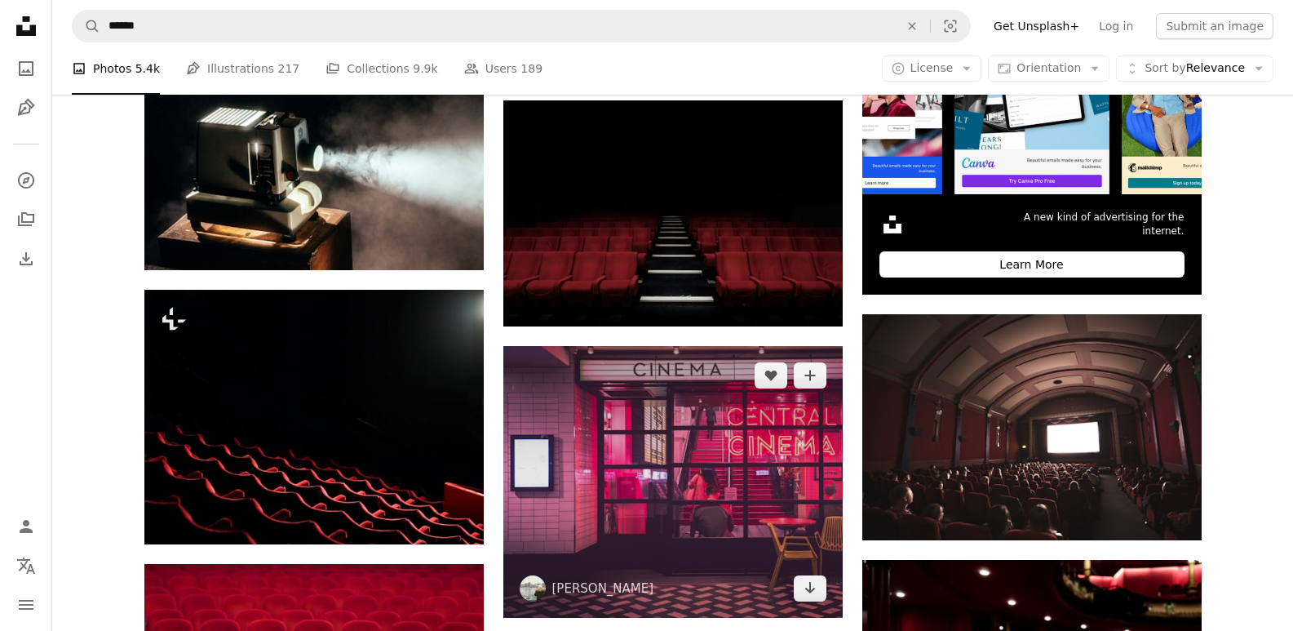
click at [711, 489] on img at bounding box center [672, 482] width 339 height 272
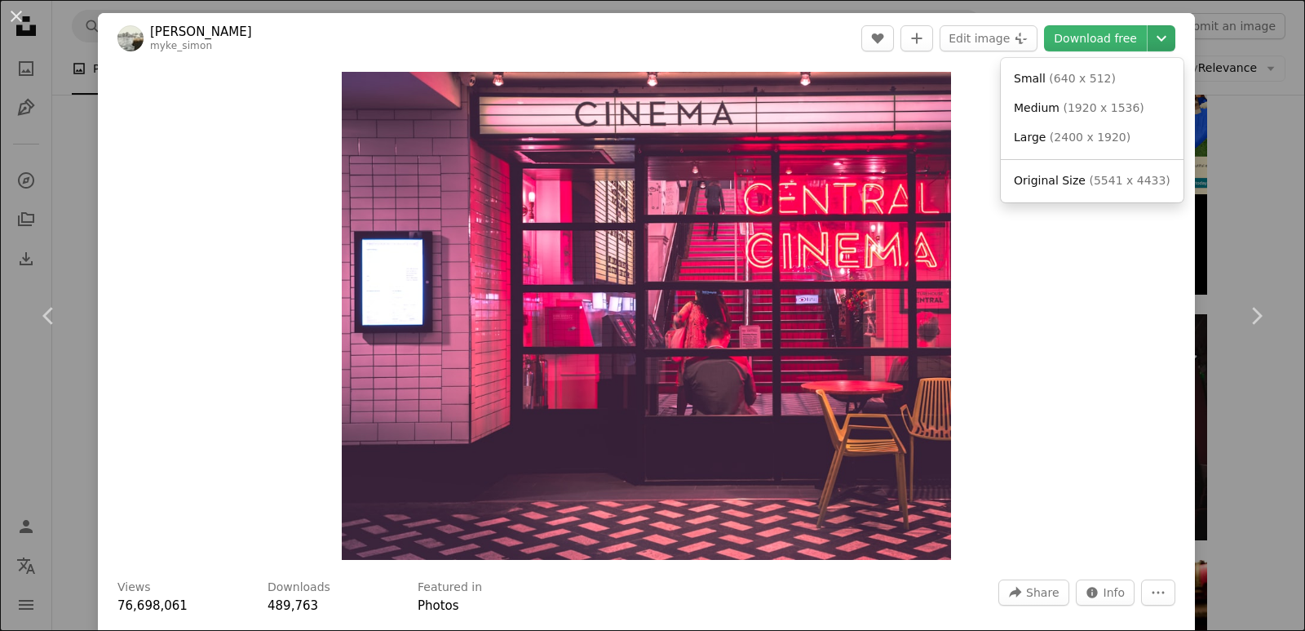
click at [1150, 42] on icon "Chevron down" at bounding box center [1161, 39] width 26 height 20
click at [1089, 180] on span "( 5541 x 4433 )" at bounding box center [1129, 180] width 81 height 13
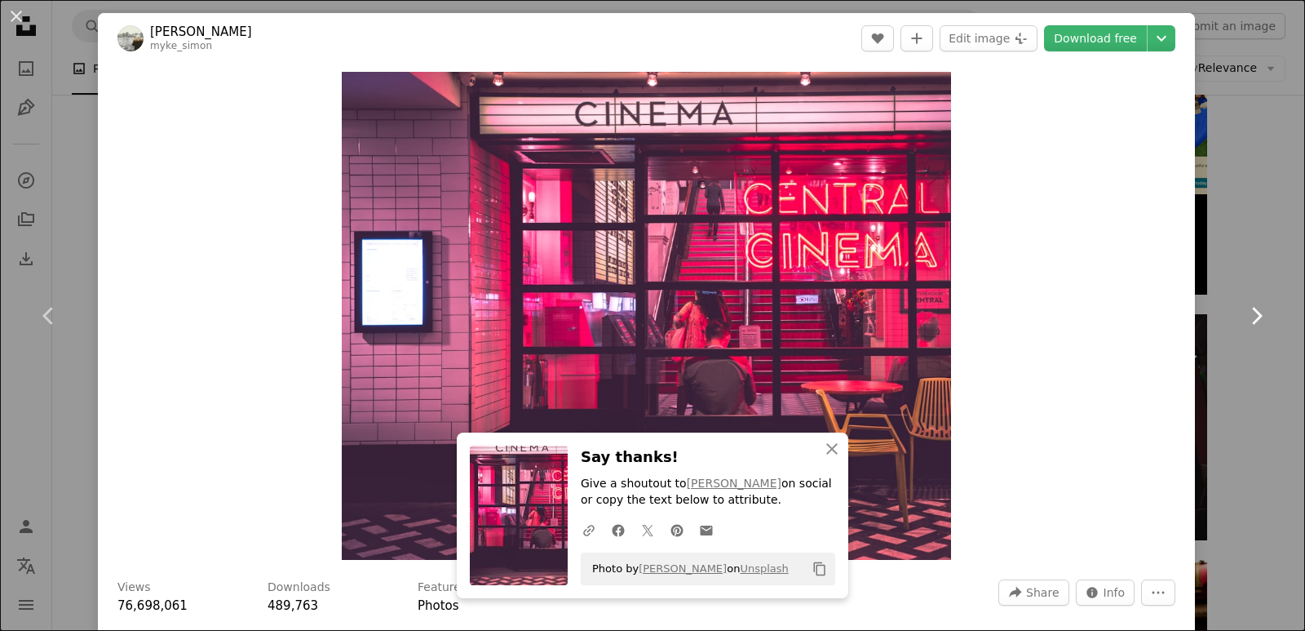
click at [1235, 366] on link "Chevron right" at bounding box center [1256, 315] width 98 height 157
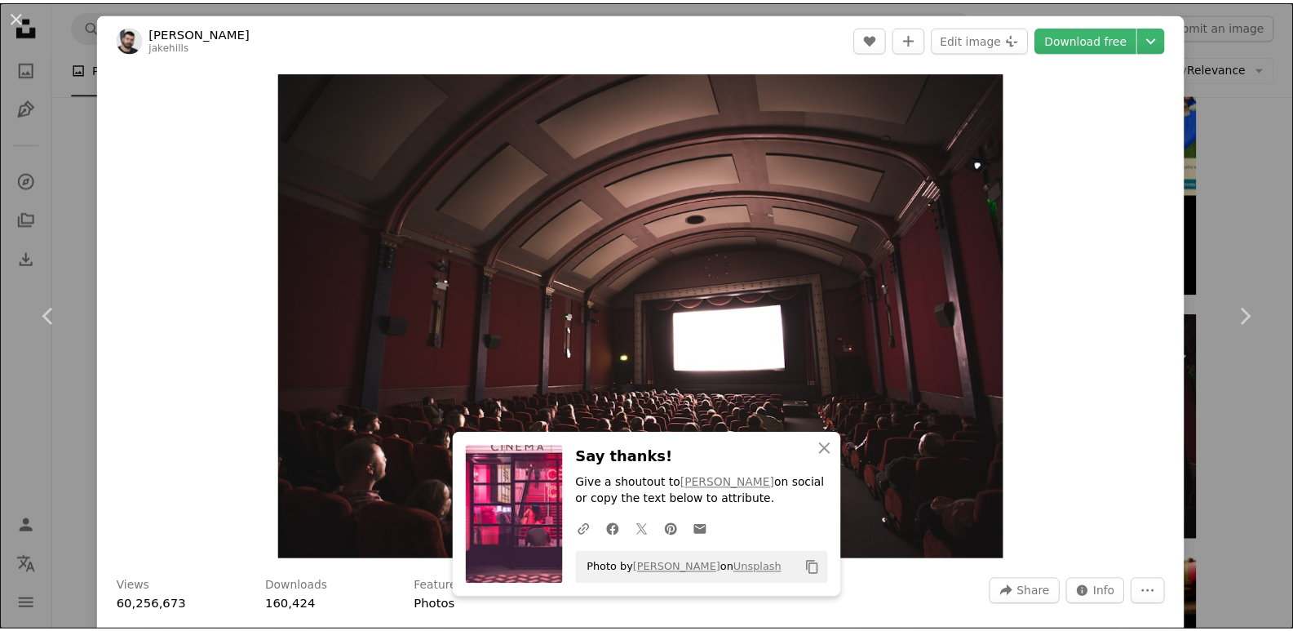
scroll to position [551, 0]
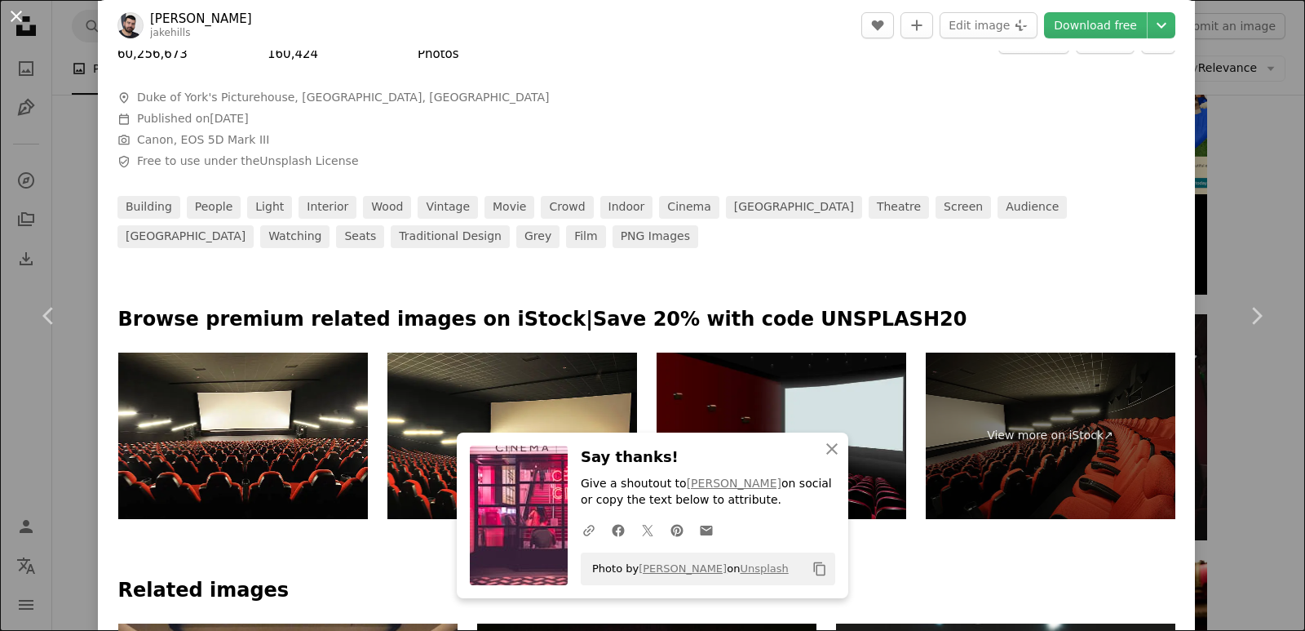
click at [16, 20] on button "An X shape" at bounding box center [17, 17] width 20 height 20
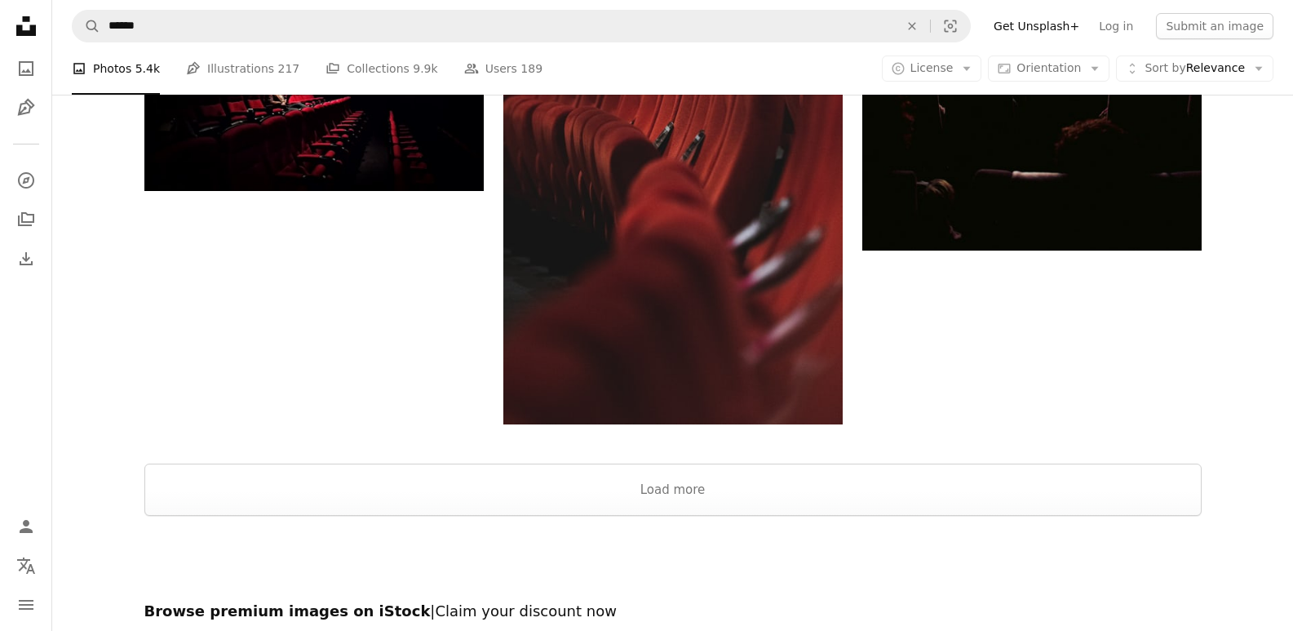
scroll to position [2290, 0]
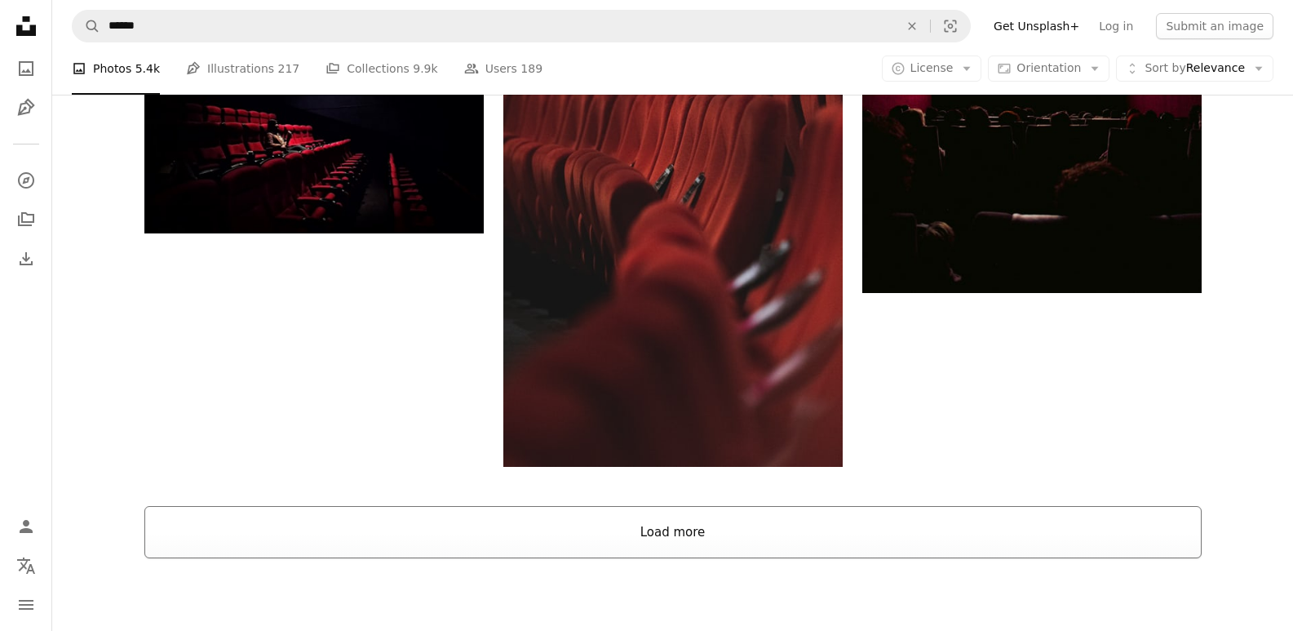
click at [691, 538] on button "Load more" at bounding box center [672, 532] width 1057 height 52
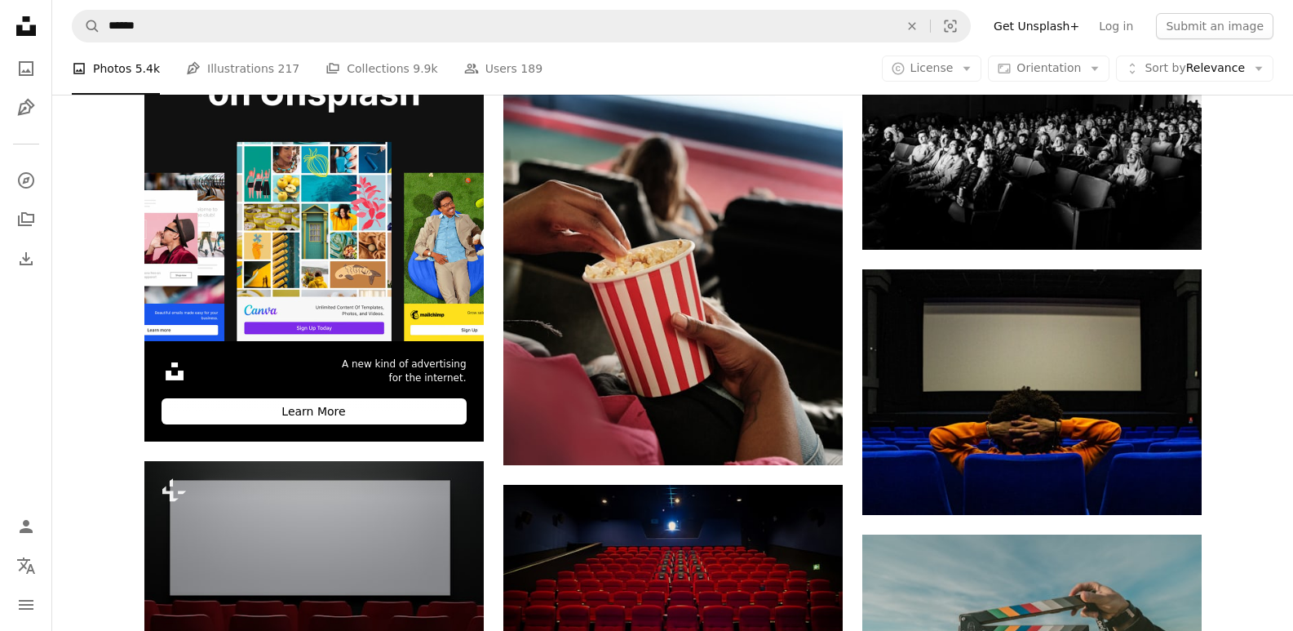
scroll to position [3453, 0]
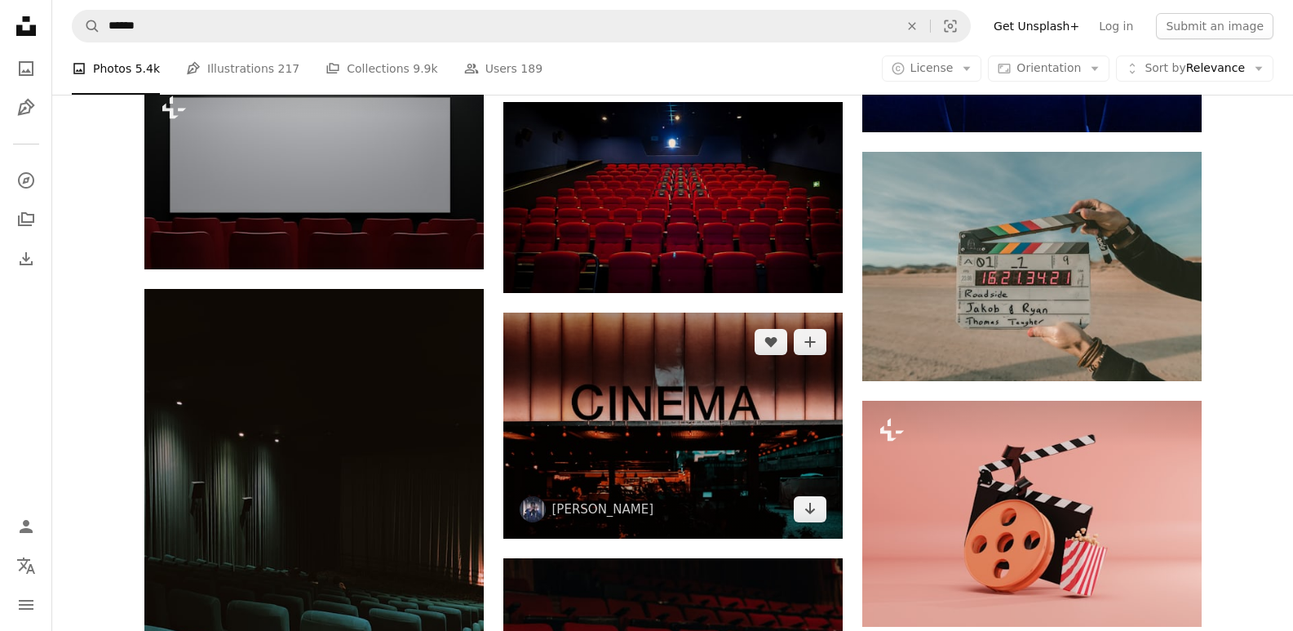
click at [706, 442] on img at bounding box center [672, 425] width 339 height 226
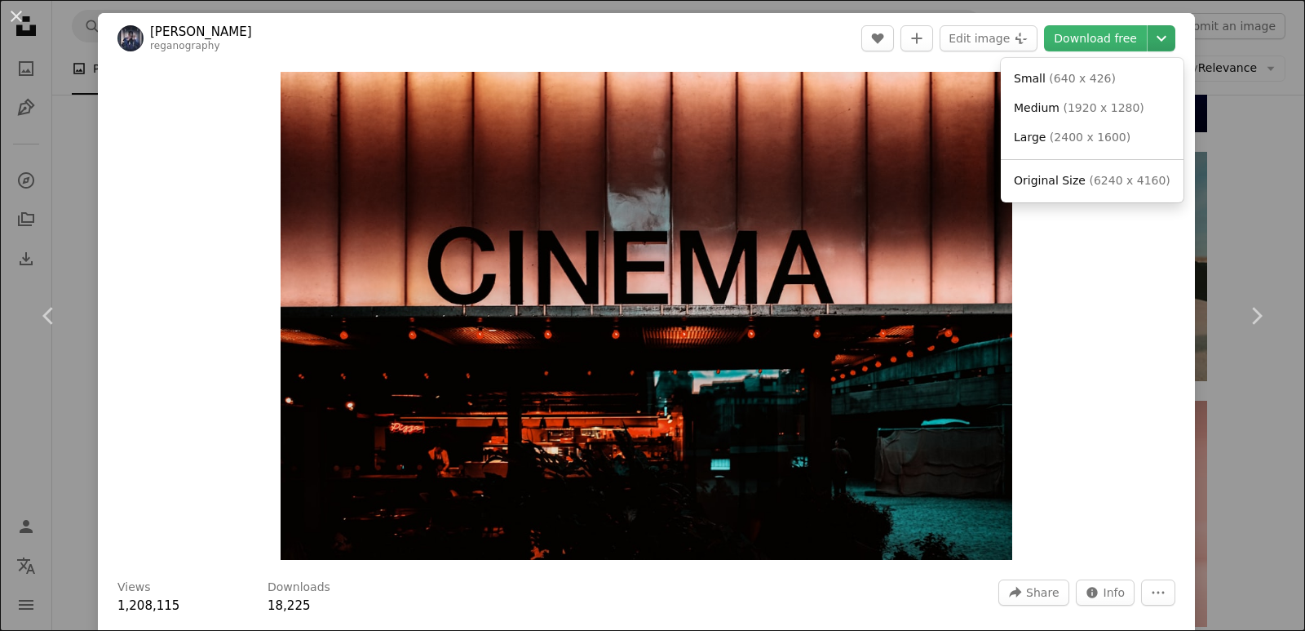
click at [1157, 38] on icon "Choose download size" at bounding box center [1162, 39] width 10 height 6
click at [1076, 184] on span "Original Size" at bounding box center [1050, 180] width 72 height 13
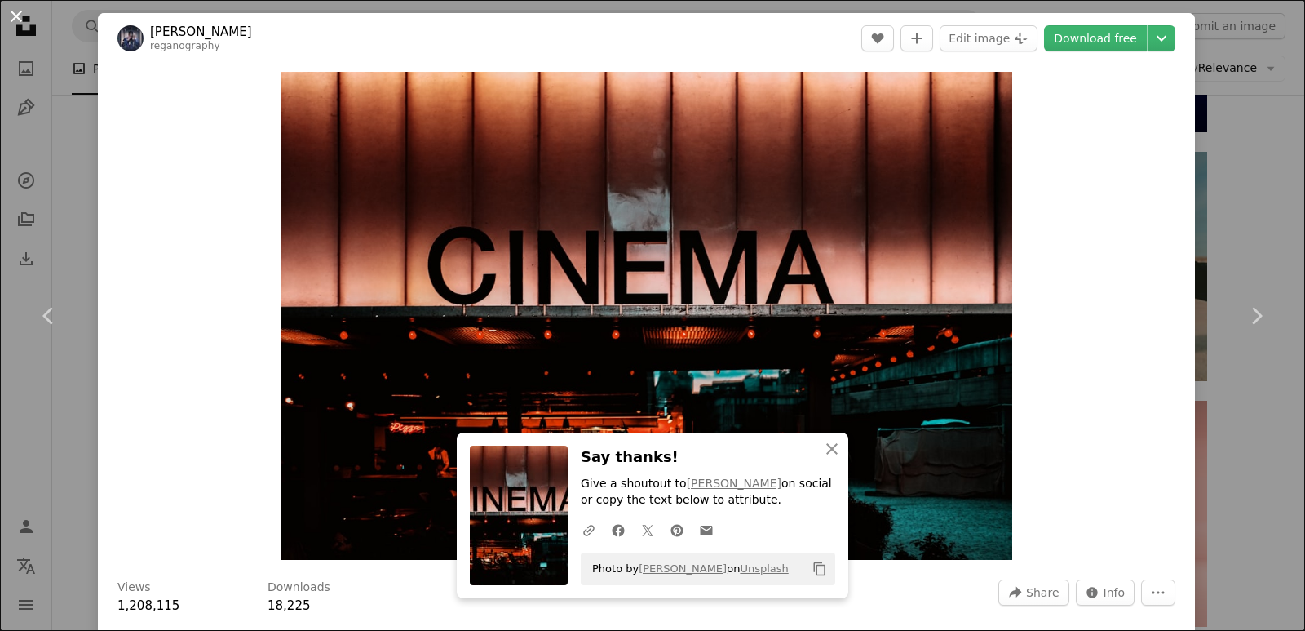
click at [15, 17] on button "An X shape" at bounding box center [17, 17] width 20 height 20
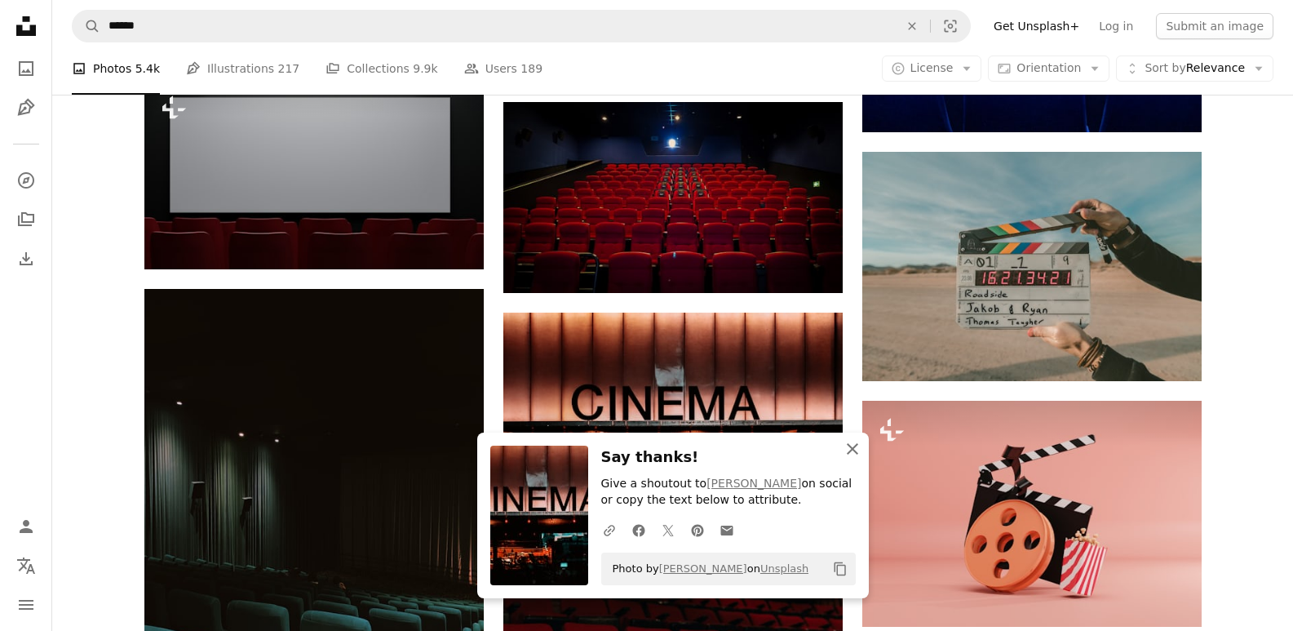
click at [856, 452] on icon "button" at bounding box center [852, 448] width 11 height 11
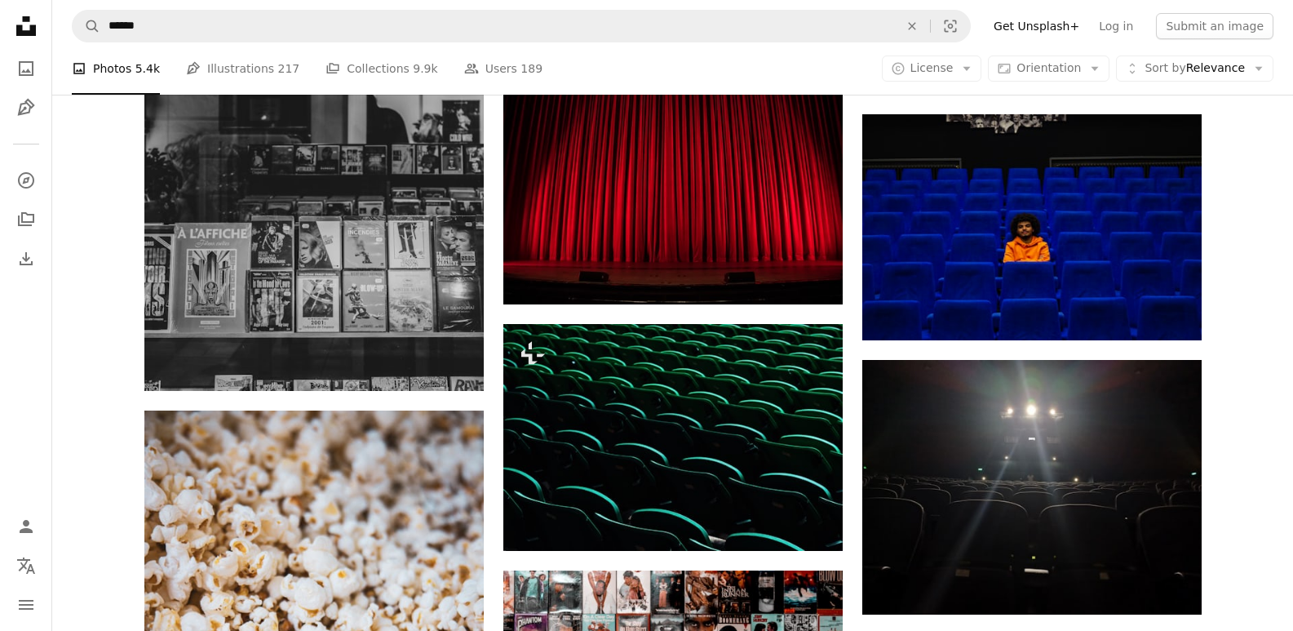
scroll to position [8306, 0]
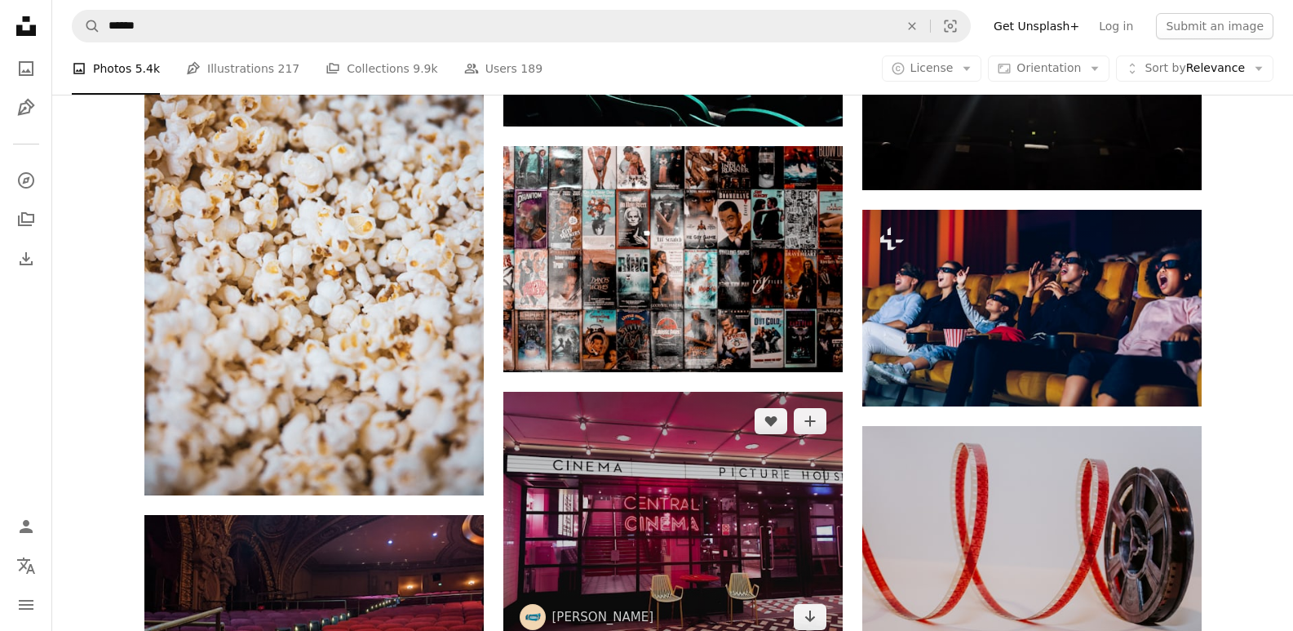
click at [773, 569] on img at bounding box center [672, 519] width 339 height 254
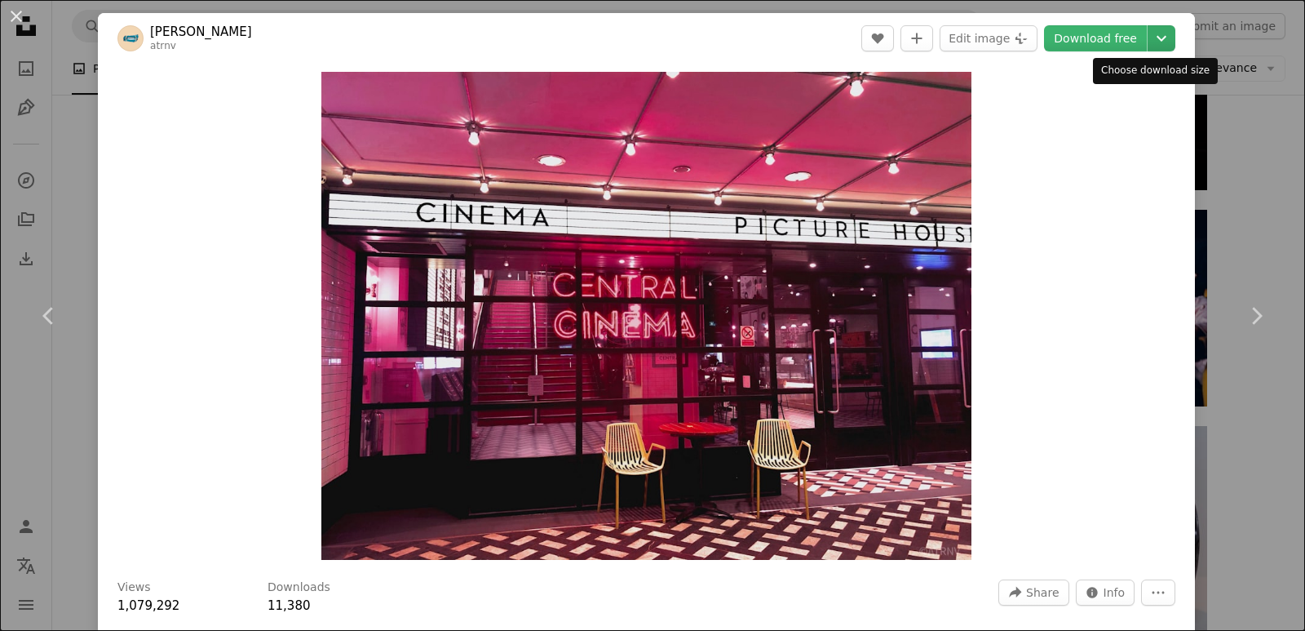
click at [1148, 41] on icon "Chevron down" at bounding box center [1161, 39] width 26 height 20
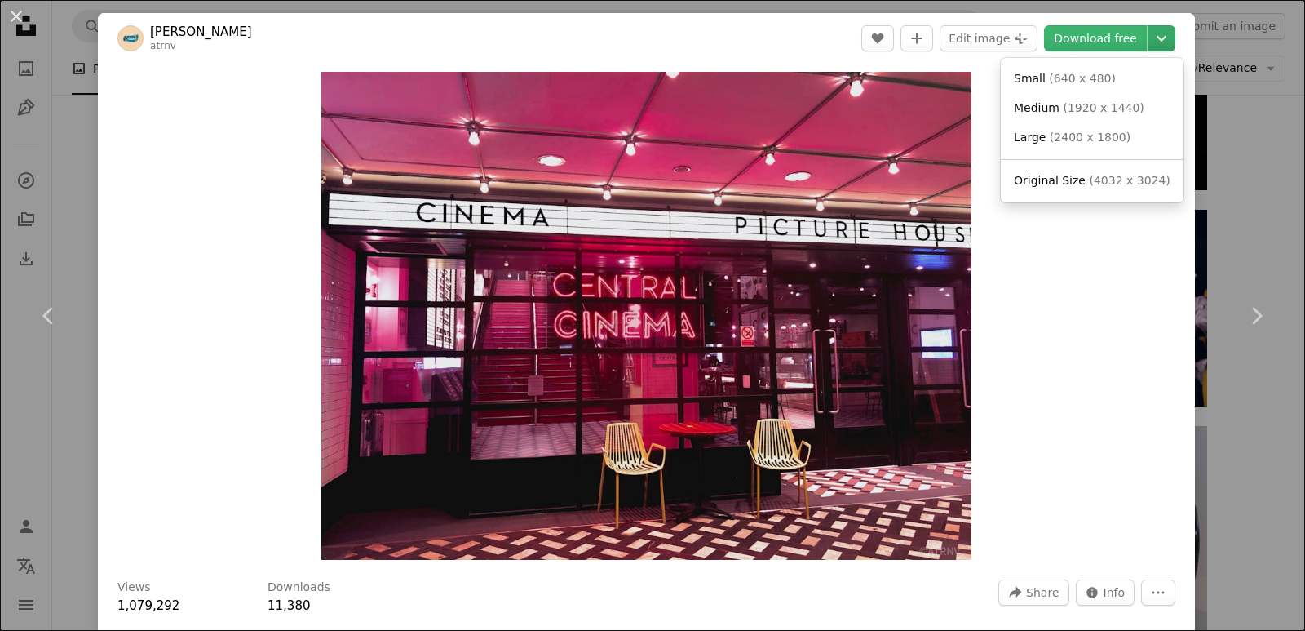
click at [1148, 41] on icon "Chevron down" at bounding box center [1161, 39] width 26 height 20
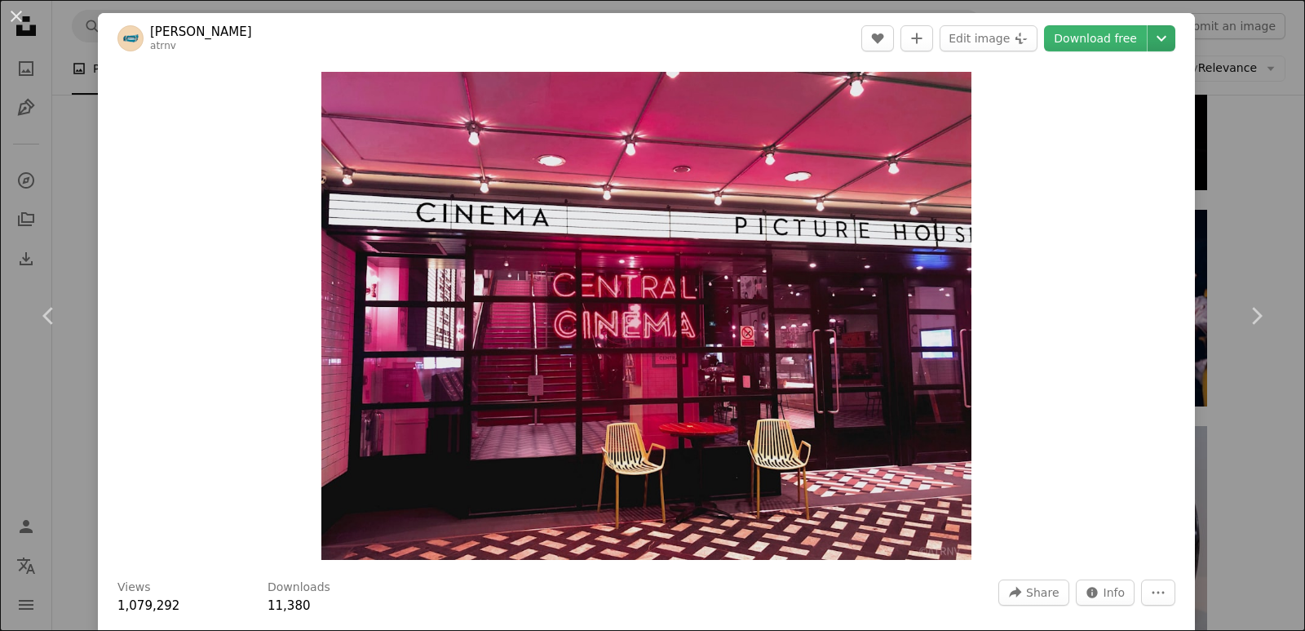
click at [1148, 41] on icon "Chevron down" at bounding box center [1161, 39] width 26 height 20
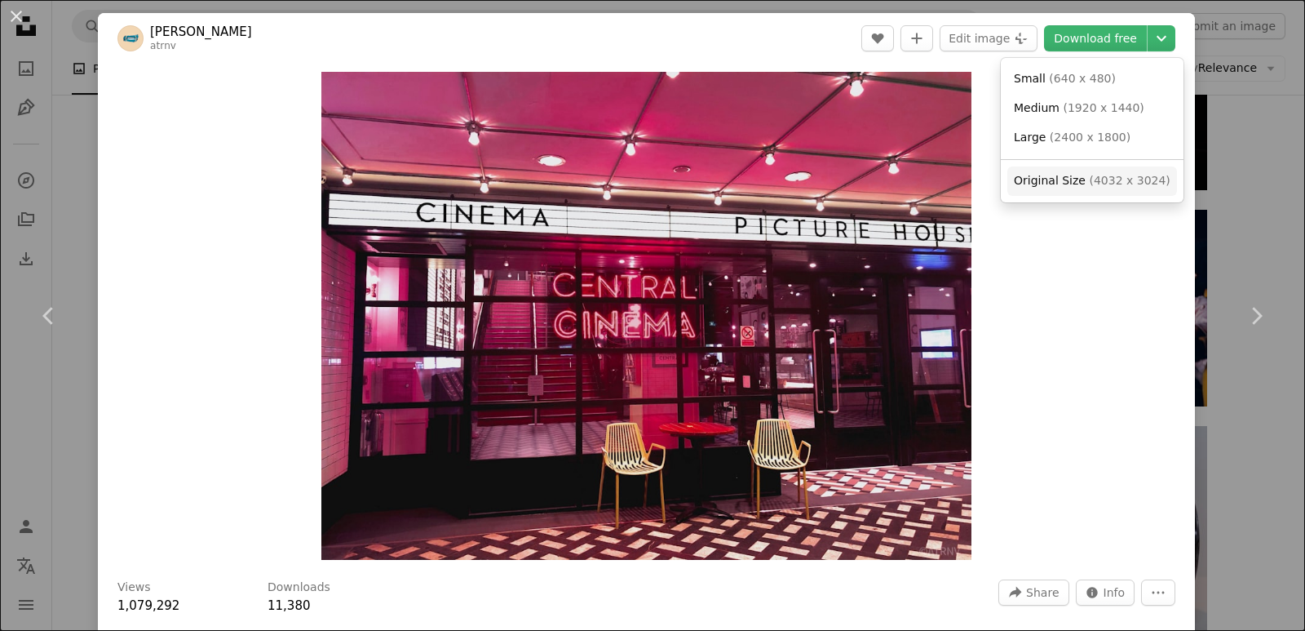
click at [1109, 184] on span "( 4032 x 3024 )" at bounding box center [1129, 180] width 81 height 13
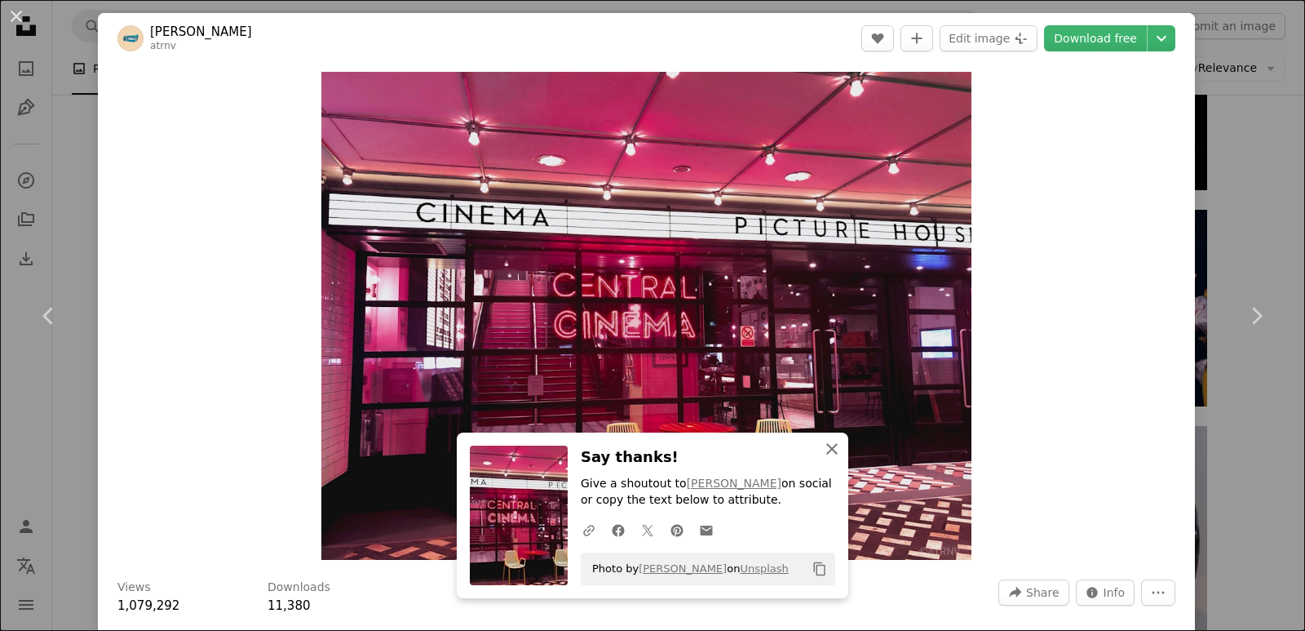
click at [823, 449] on icon "An X shape" at bounding box center [832, 449] width 20 height 20
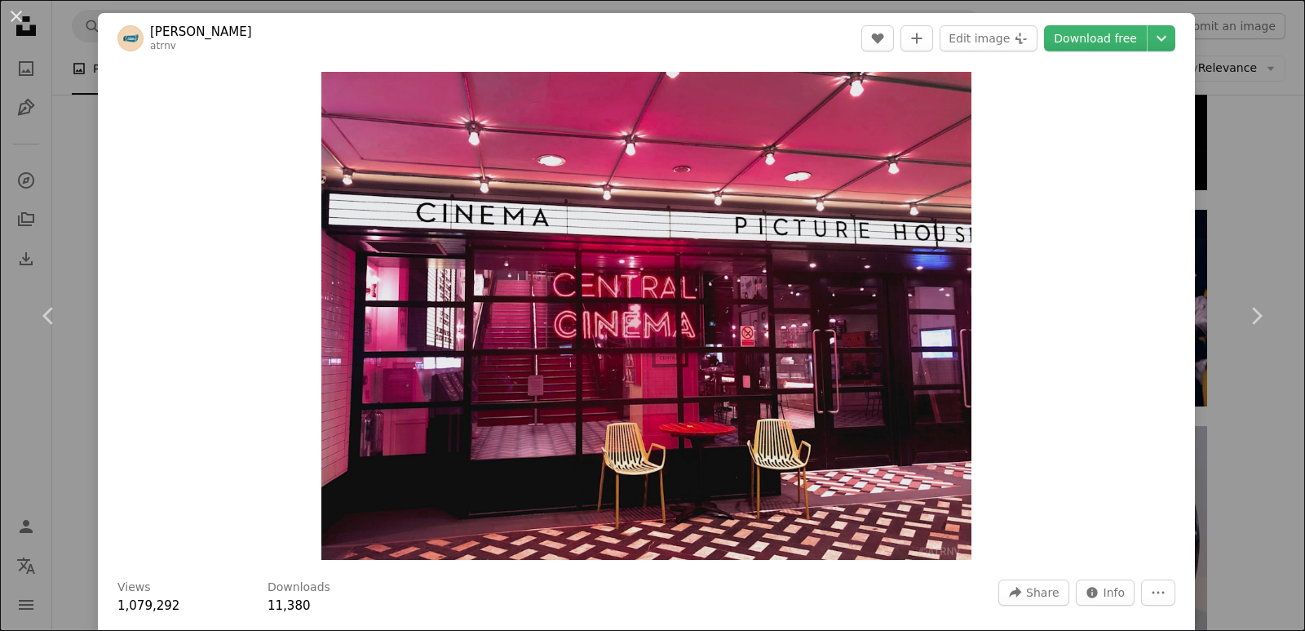
click at [1218, 497] on div "An X shape Chevron left Chevron right [PERSON_NAME] atrnv A heart A plus sign E…" at bounding box center [652, 315] width 1305 height 631
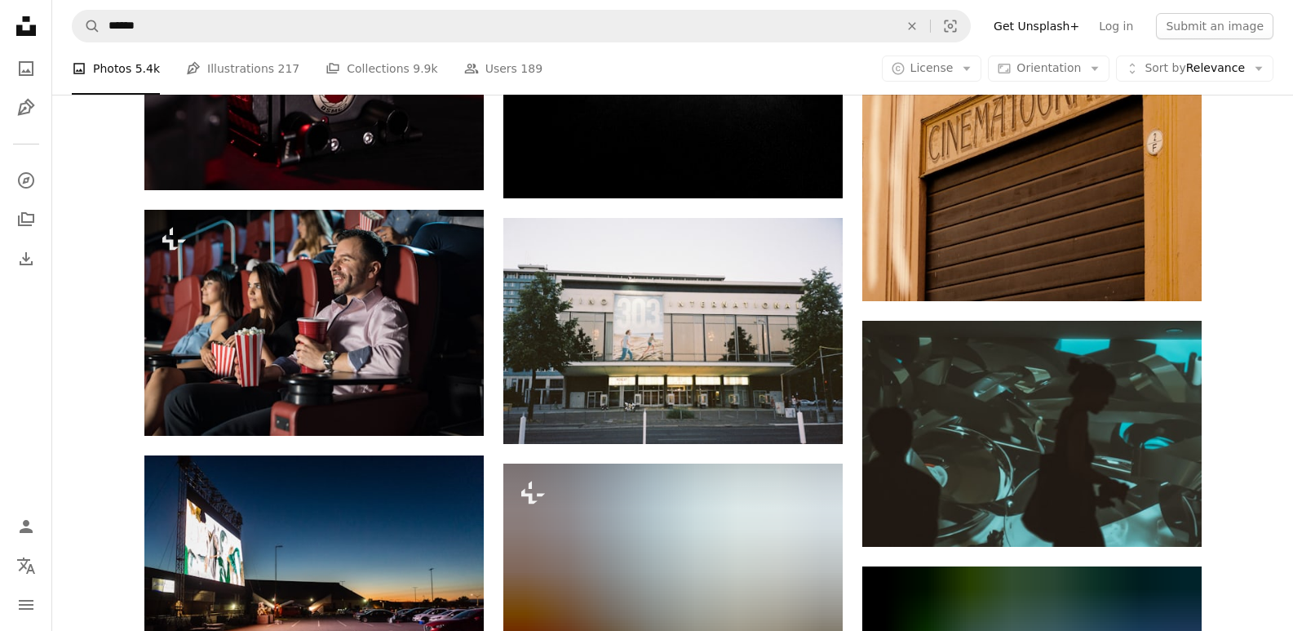
scroll to position [36527, 0]
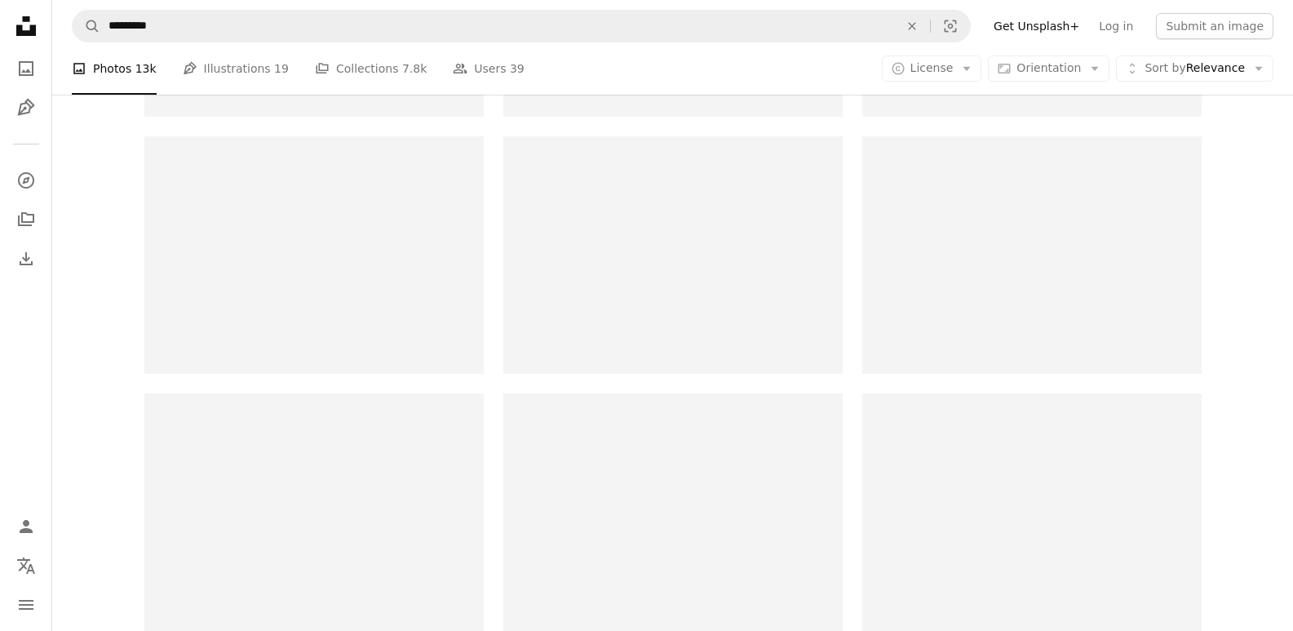
scroll to position [183, 0]
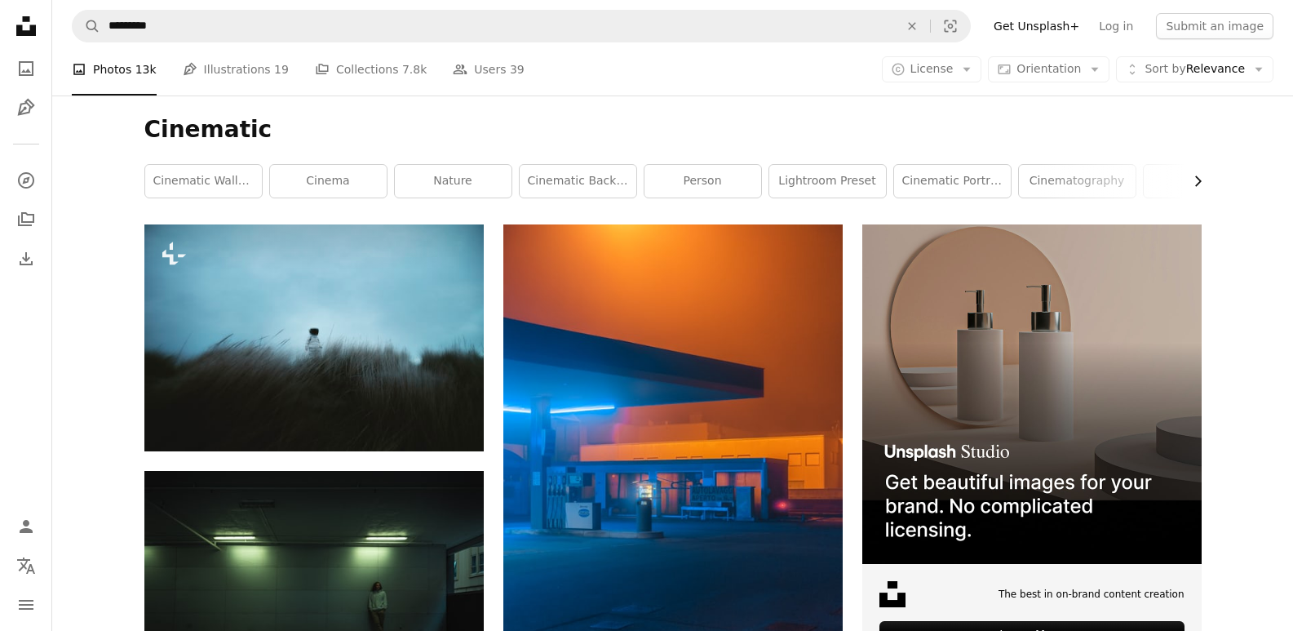
click at [1197, 184] on icon "Chevron right" at bounding box center [1197, 181] width 16 height 16
click at [755, 174] on link "dark" at bounding box center [768, 181] width 117 height 33
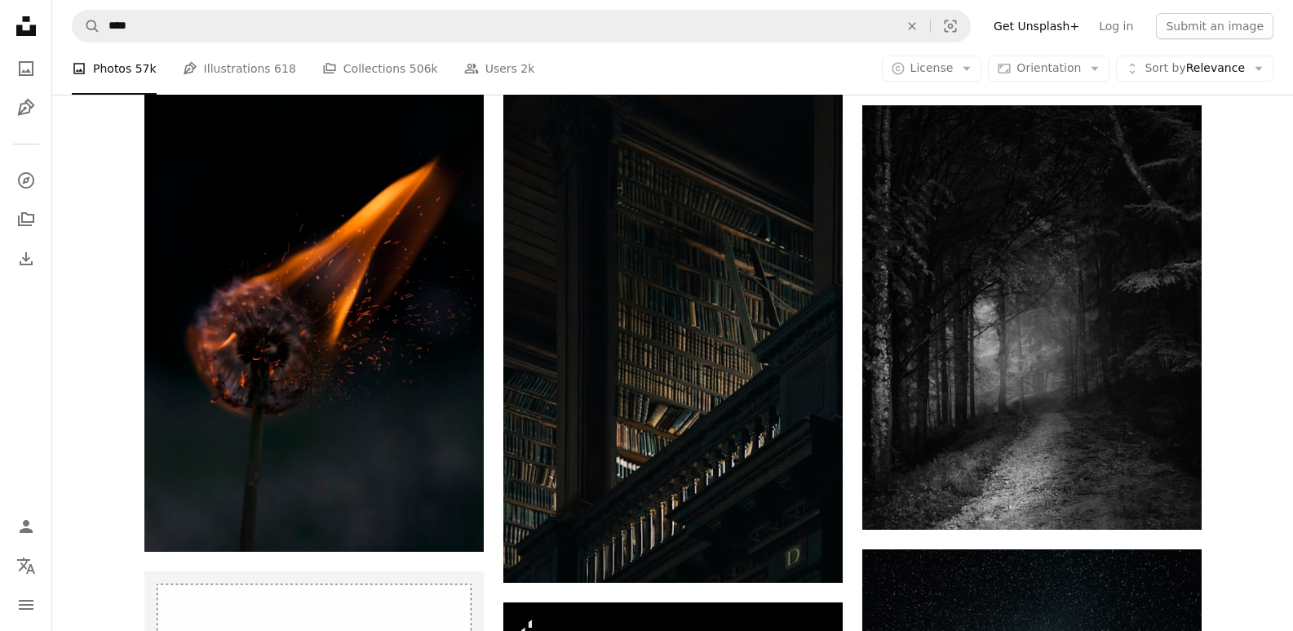
scroll to position [2518, 0]
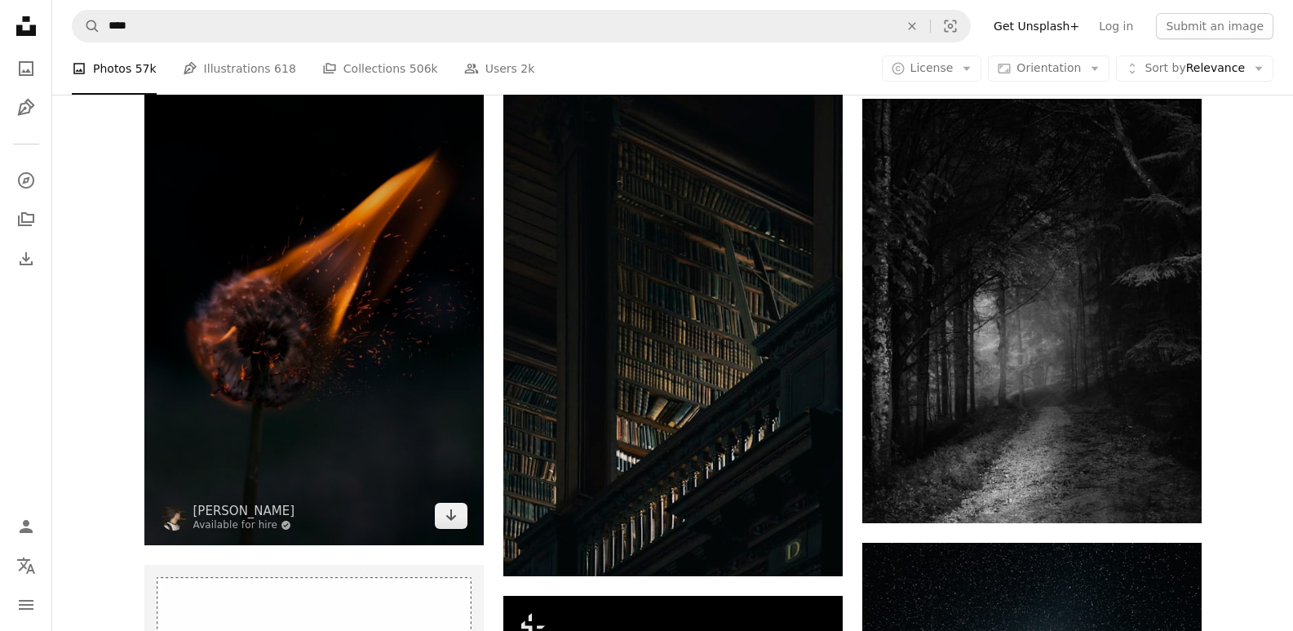
click at [374, 352] on img at bounding box center [313, 288] width 339 height 512
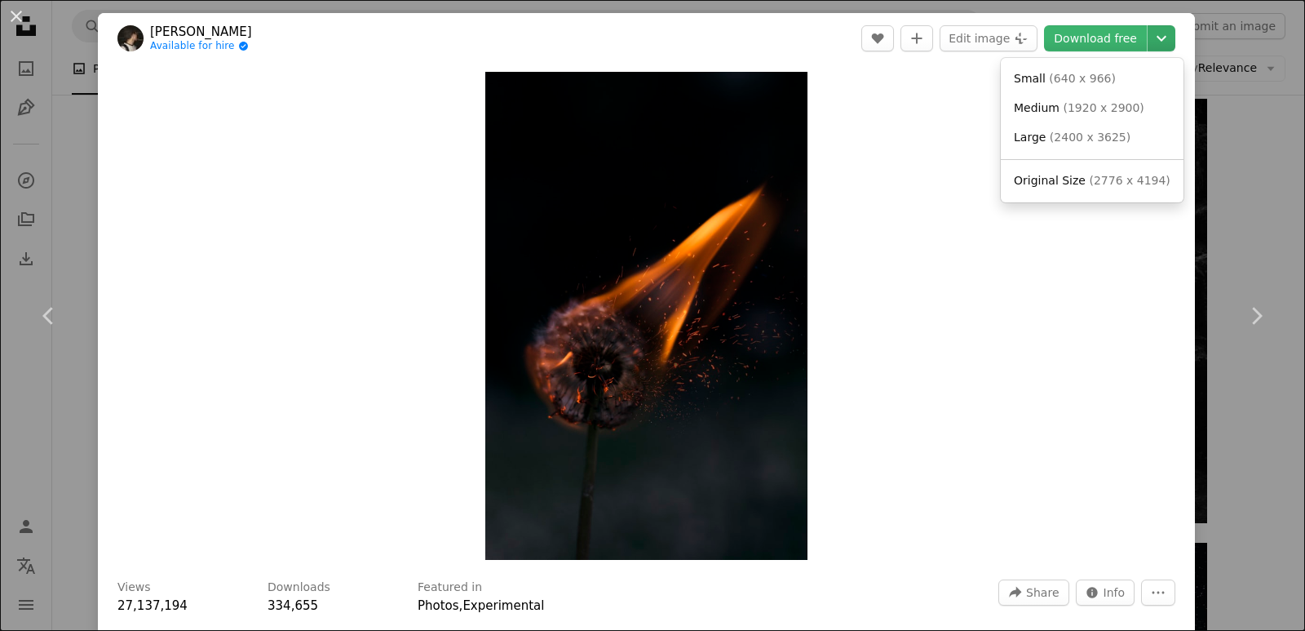
click at [1157, 47] on icon "Chevron down" at bounding box center [1161, 39] width 26 height 20
click at [1102, 187] on span "( 2776 x 4194 )" at bounding box center [1129, 180] width 81 height 13
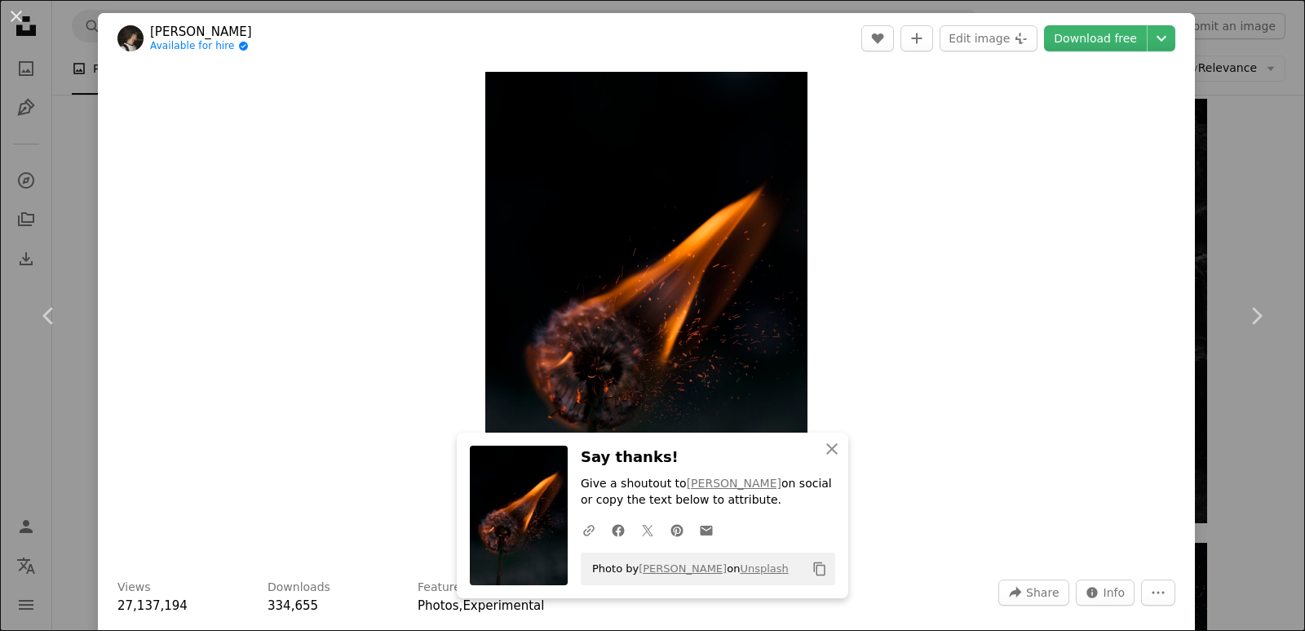
click at [1226, 167] on div "An X shape Chevron left Chevron right [PERSON_NAME] Available for hire A checkm…" at bounding box center [652, 315] width 1305 height 631
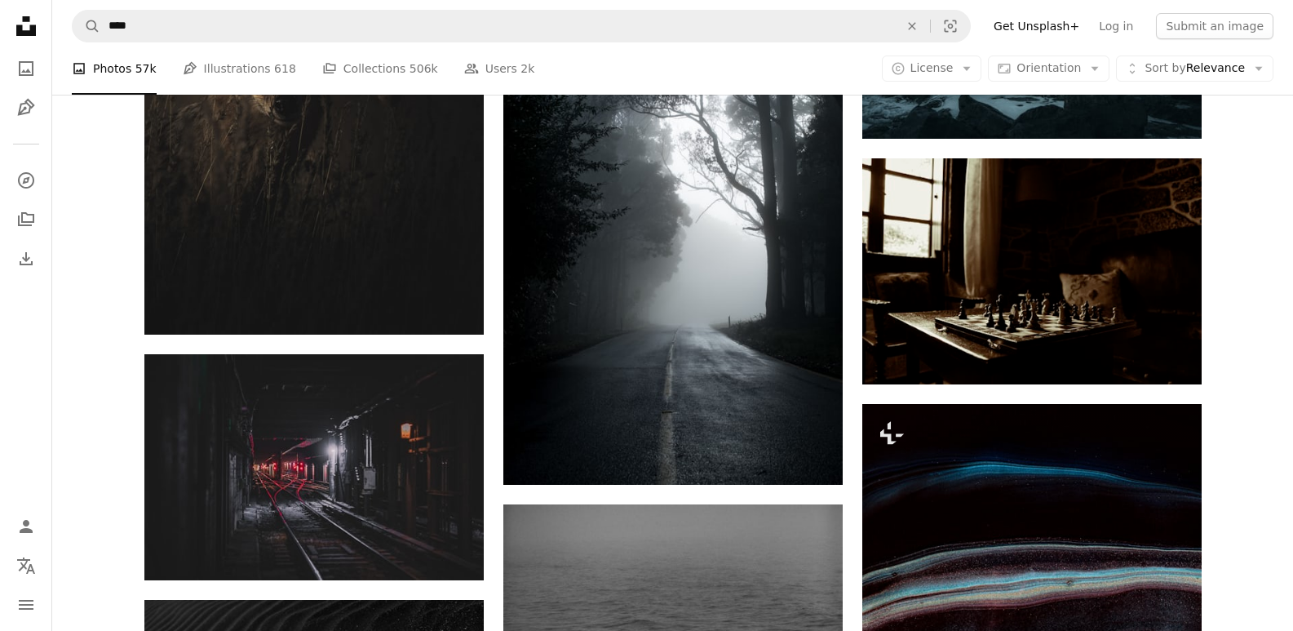
scroll to position [3981, 0]
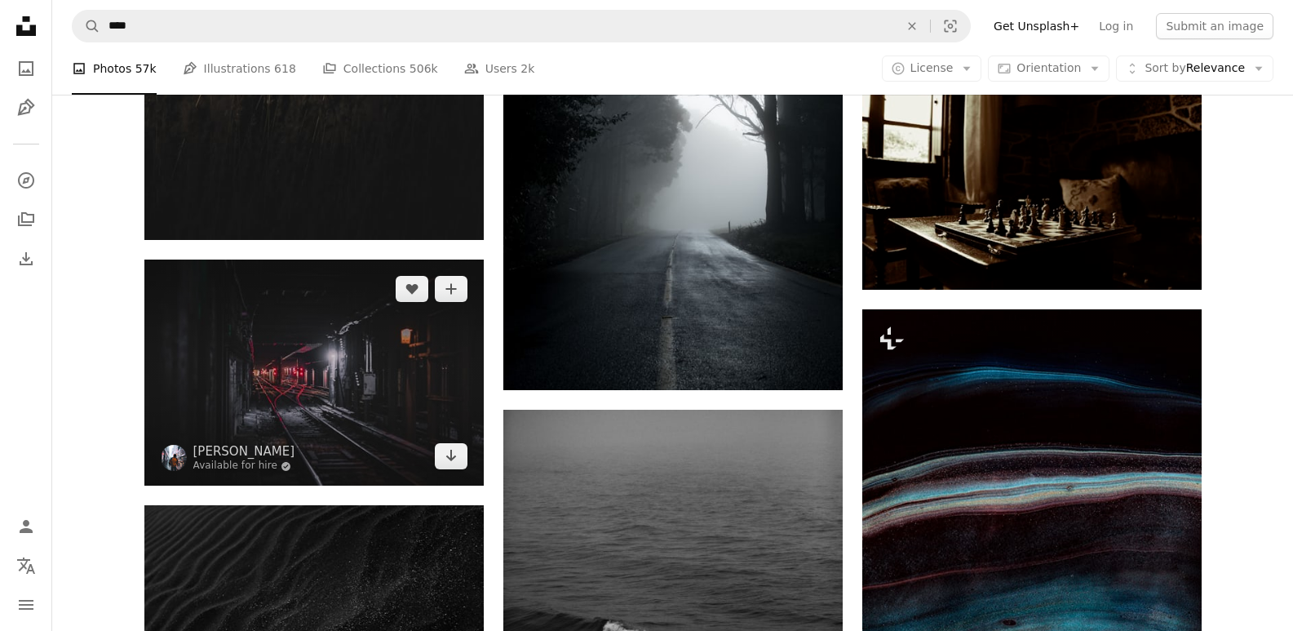
click at [399, 405] on img at bounding box center [313, 372] width 339 height 226
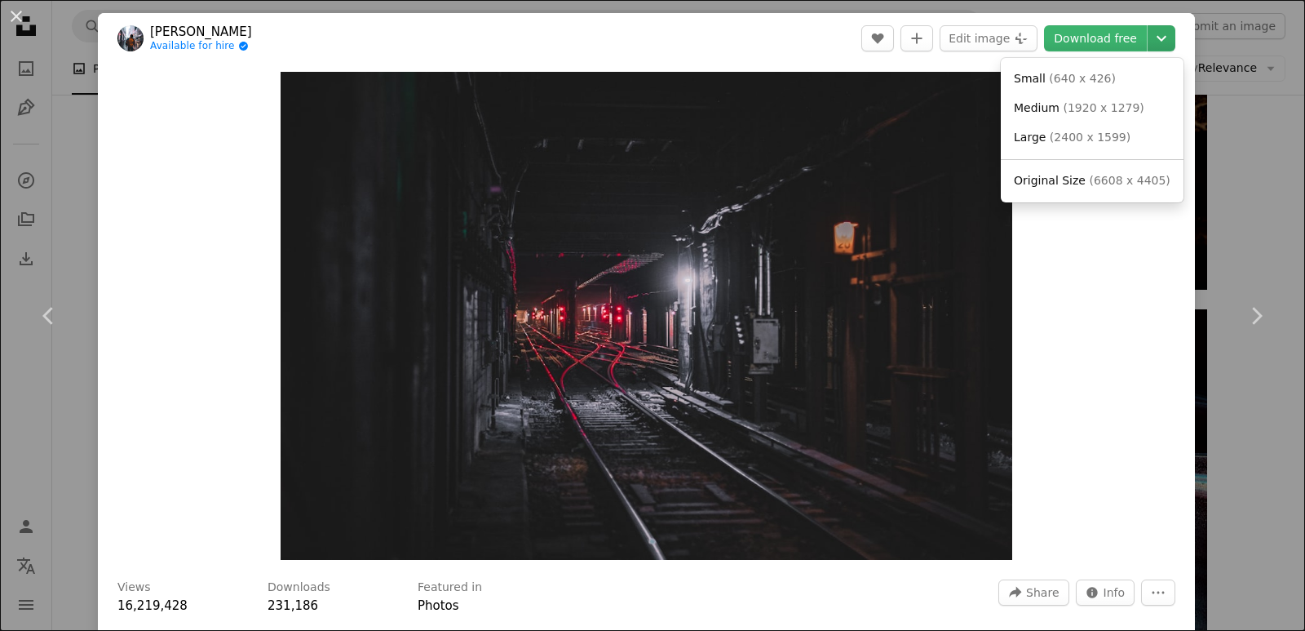
click at [1153, 40] on icon "Chevron down" at bounding box center [1161, 39] width 26 height 20
click at [1068, 187] on span "Original Size" at bounding box center [1050, 180] width 72 height 13
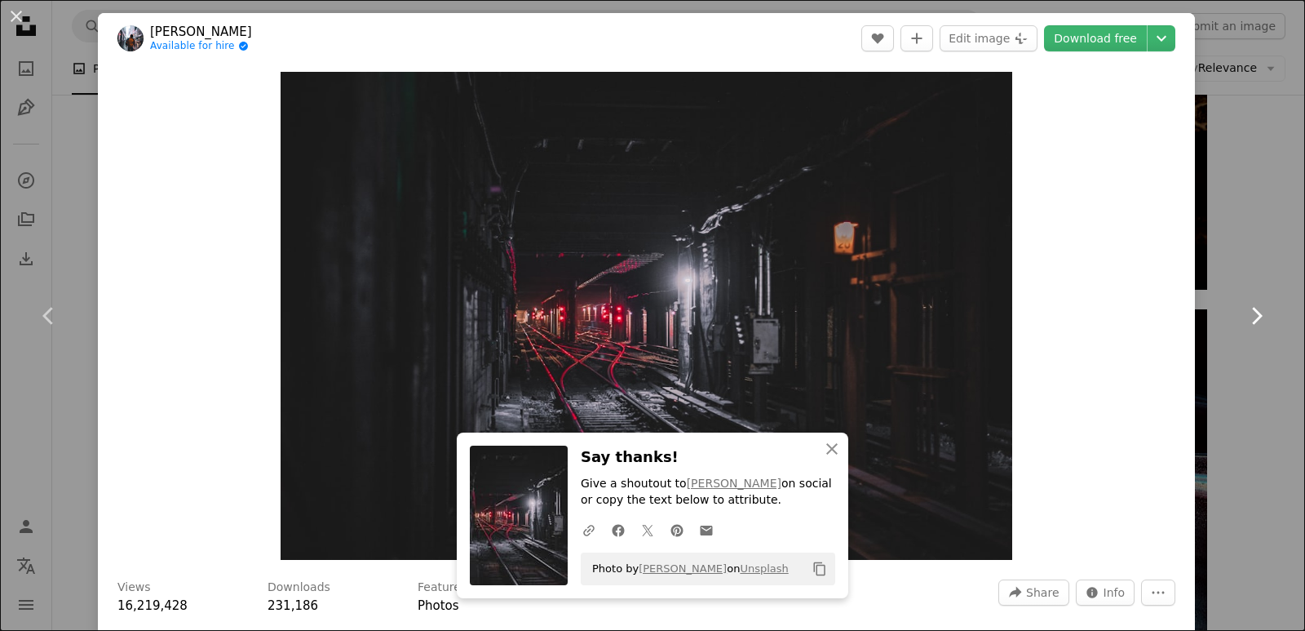
click at [1255, 251] on link "Chevron right" at bounding box center [1256, 315] width 98 height 157
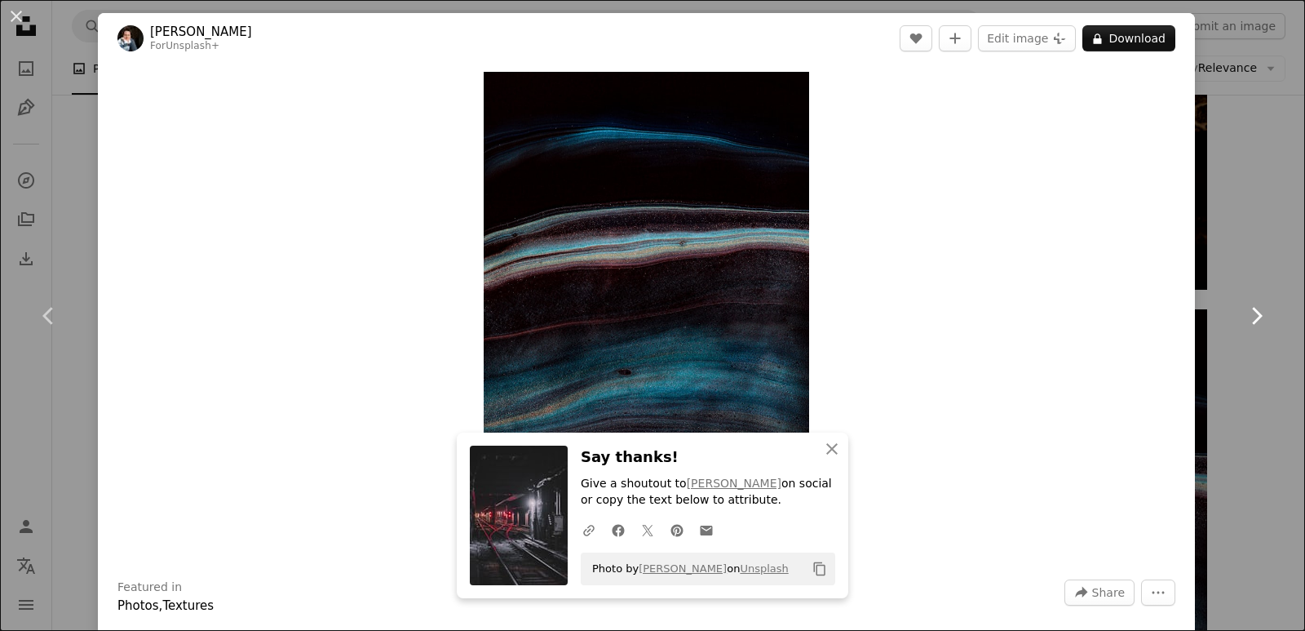
click at [1255, 251] on link "Chevron right" at bounding box center [1256, 315] width 98 height 157
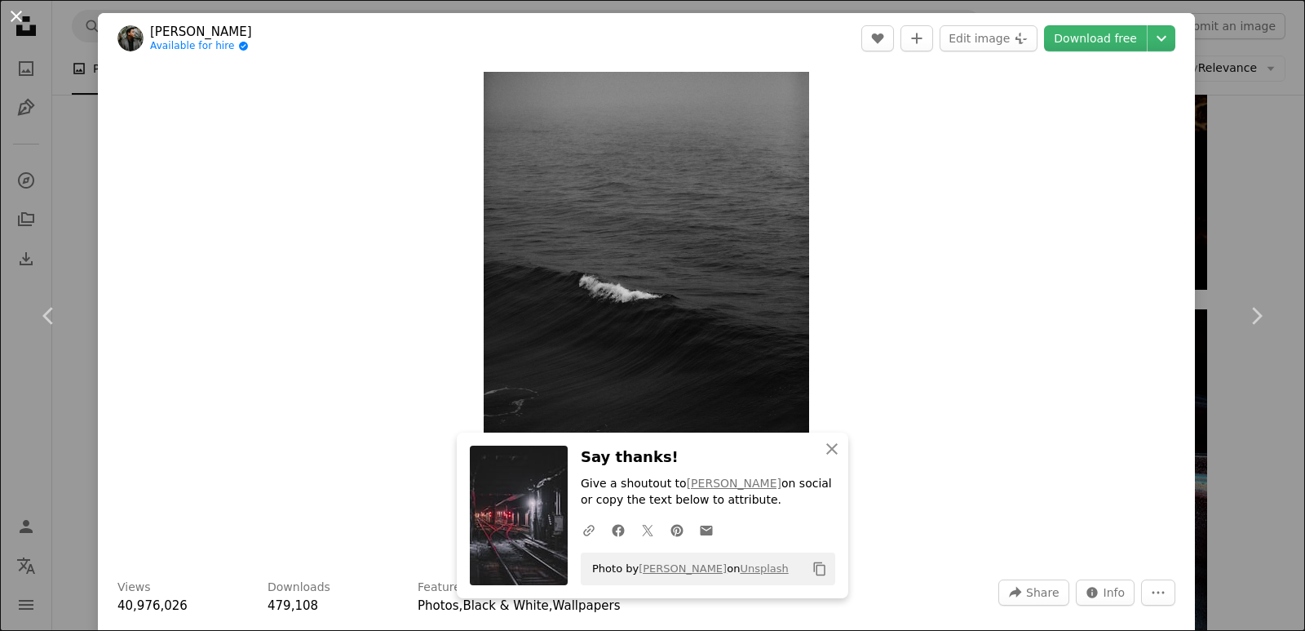
click at [14, 18] on button "An X shape" at bounding box center [17, 17] width 20 height 20
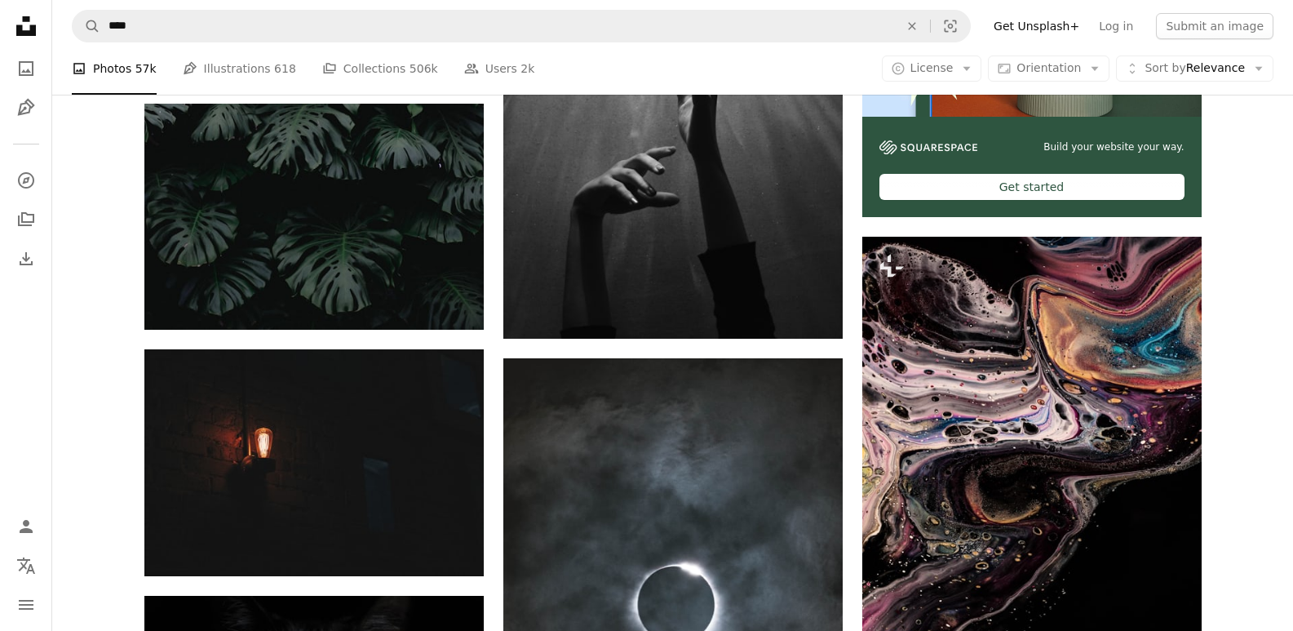
scroll to position [6012, 0]
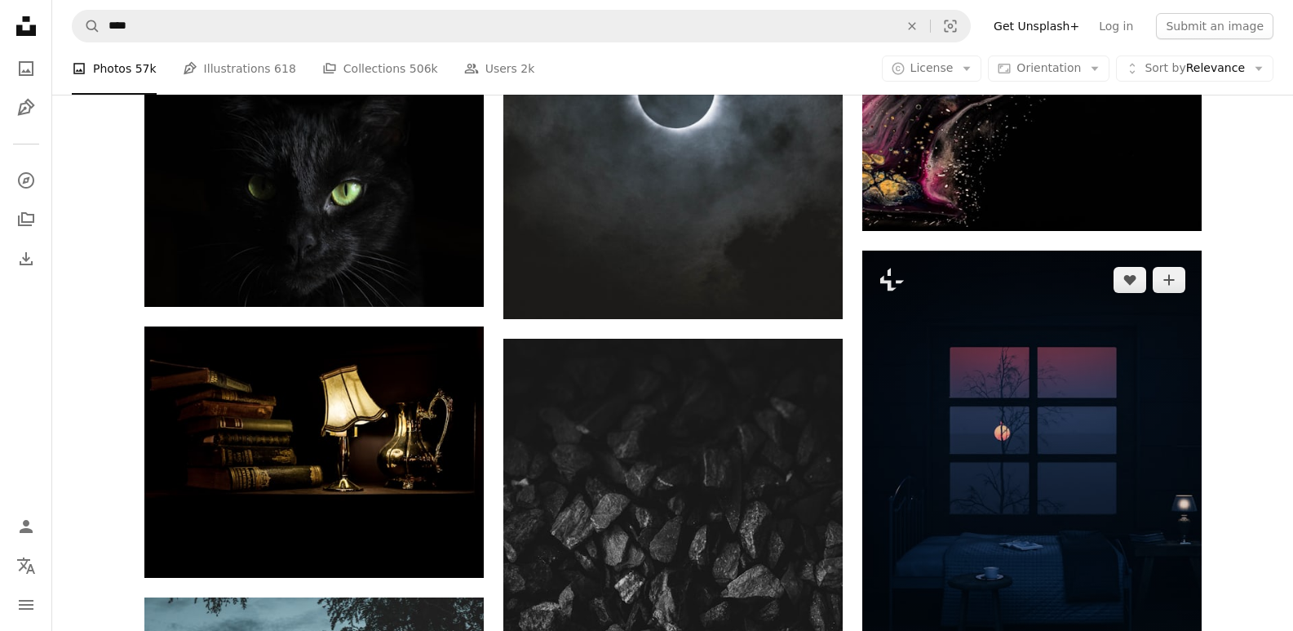
click at [1130, 509] on img at bounding box center [1031, 462] width 339 height 424
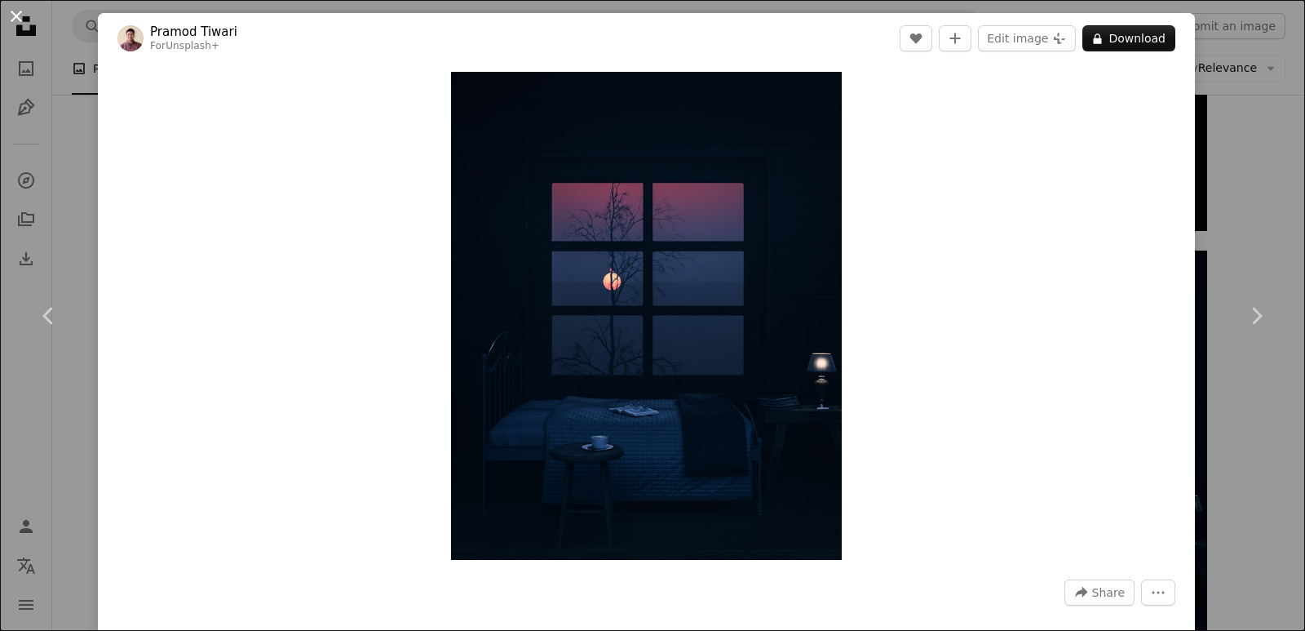
click at [16, 16] on button "An X shape" at bounding box center [17, 17] width 20 height 20
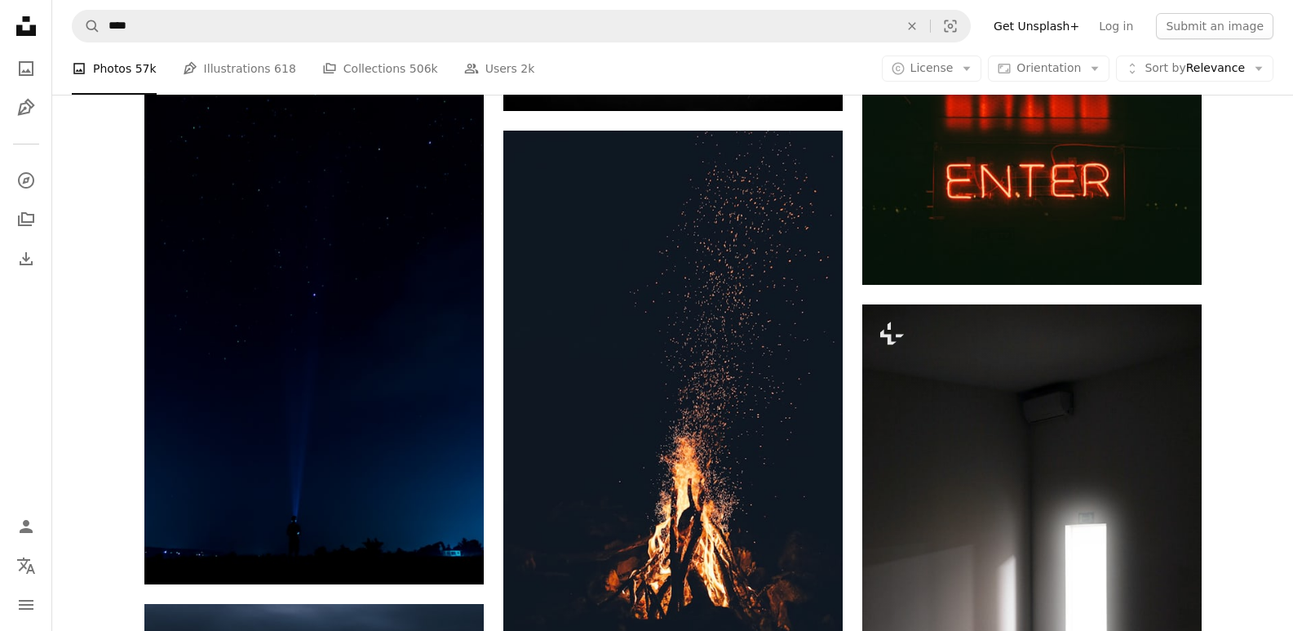
scroll to position [20657, 0]
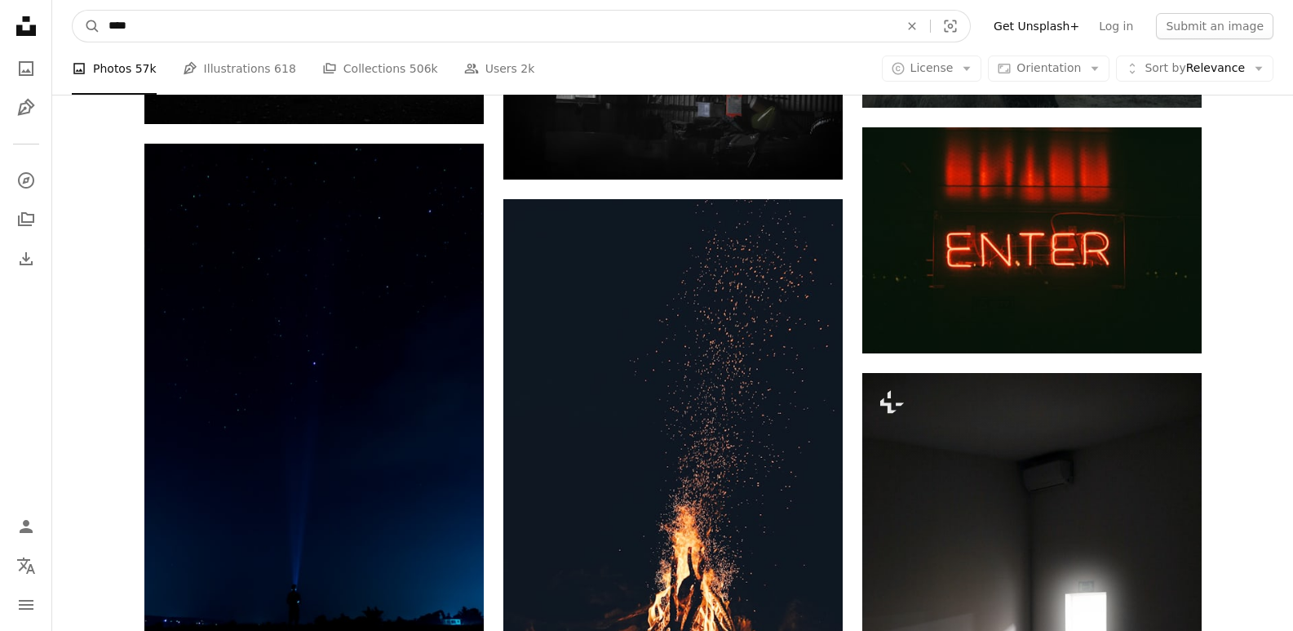
click at [188, 24] on input "****" at bounding box center [497, 26] width 794 height 31
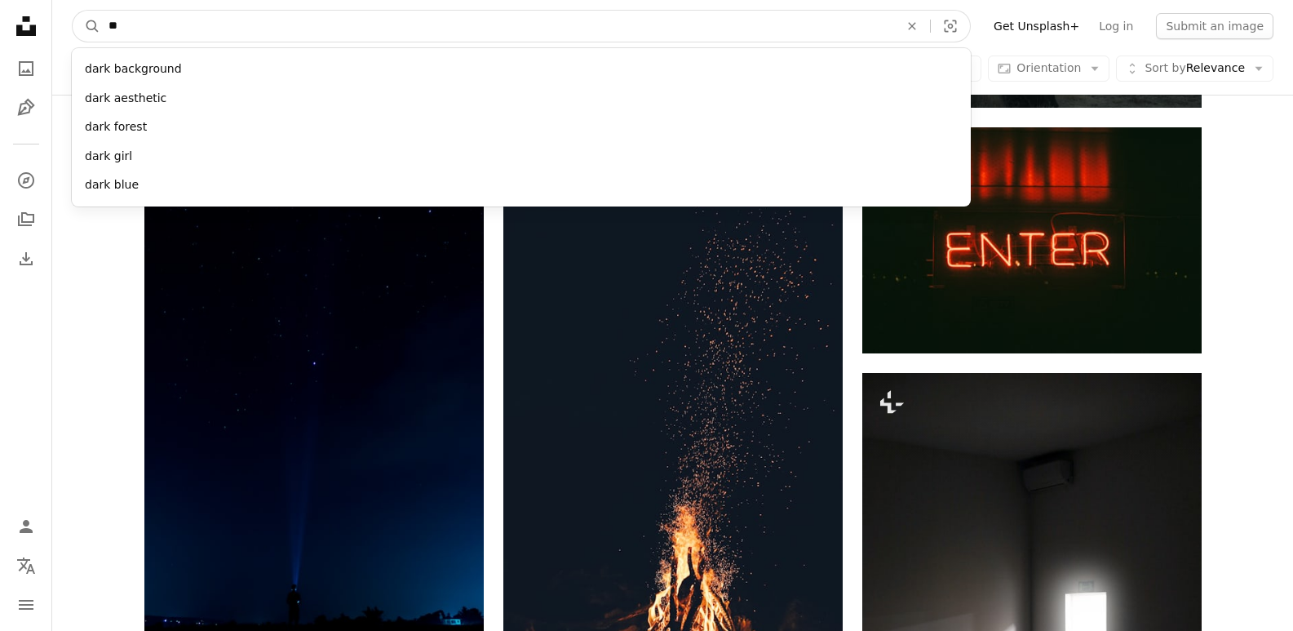
type input "*"
type input "*****"
